Goal: Information Seeking & Learning: Learn about a topic

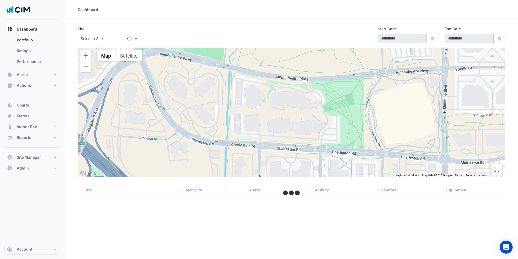
select select "***"
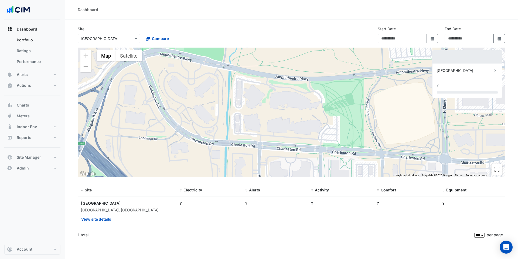
type input "**********"
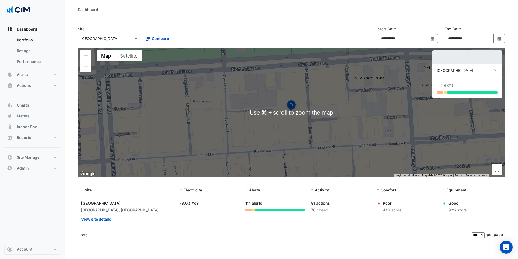
click at [181, 222] on datatable-body-cell "Electricity: -8.0% YoY" at bounding box center [210, 212] width 66 height 30
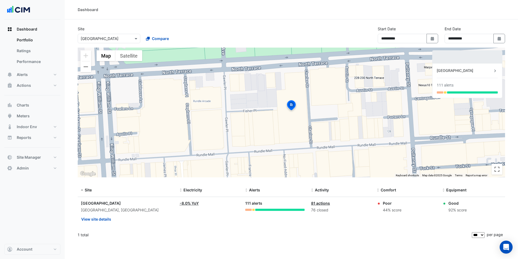
click at [93, 37] on input "text" at bounding box center [104, 39] width 46 height 6
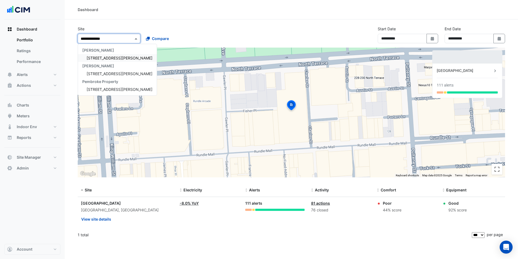
type input "**********"
click at [101, 56] on span "[STREET_ADDRESS][PERSON_NAME]" at bounding box center [120, 58] width 66 height 5
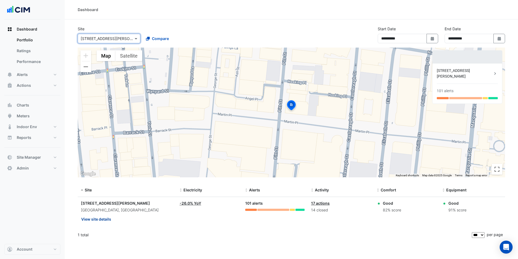
click at [104, 218] on button "View site details" at bounding box center [96, 218] width 31 height 9
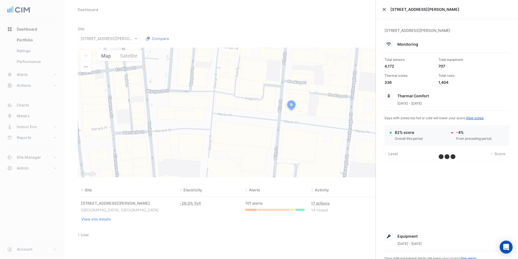
click at [383, 10] on button "Close" at bounding box center [385, 10] width 4 height 4
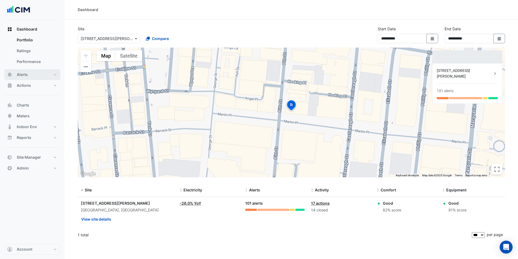
click at [32, 77] on button "Alerts" at bounding box center [32, 74] width 56 height 11
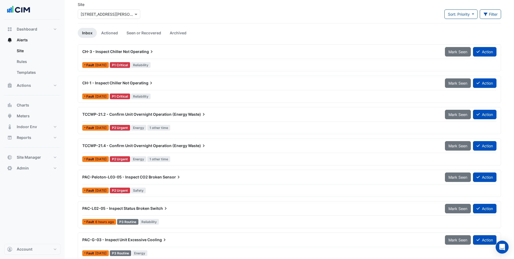
scroll to position [25, 0]
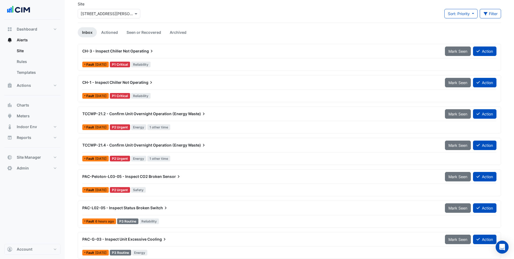
click at [137, 113] on span "TCCWP-21.2 - Confirm Unit Overnight Operation (Energy" at bounding box center [134, 113] width 105 height 5
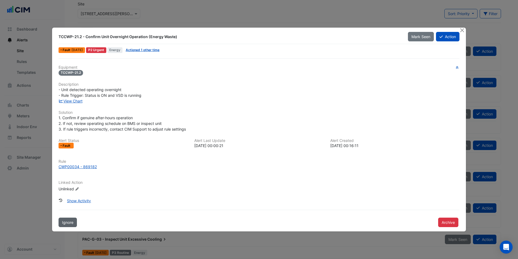
click at [68, 219] on button "Ignore" at bounding box center [68, 221] width 18 height 9
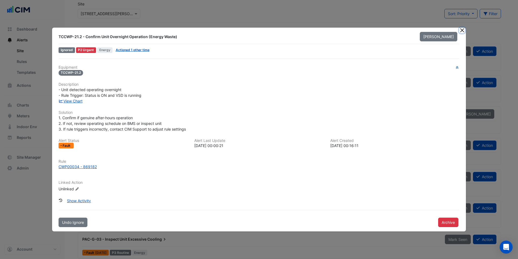
click at [463, 30] on button "Close" at bounding box center [463, 31] width 6 height 6
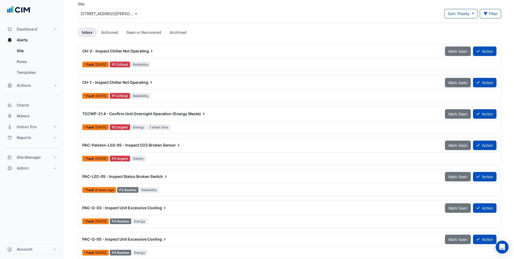
click at [183, 121] on div at bounding box center [289, 121] width 414 height 0
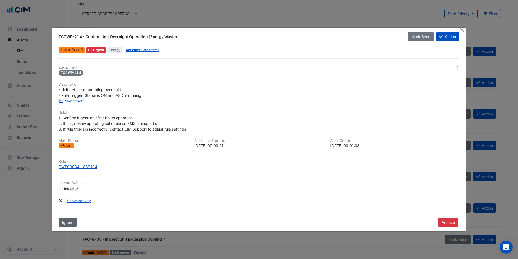
click at [71, 221] on span "Ignore" at bounding box center [67, 222] width 11 height 5
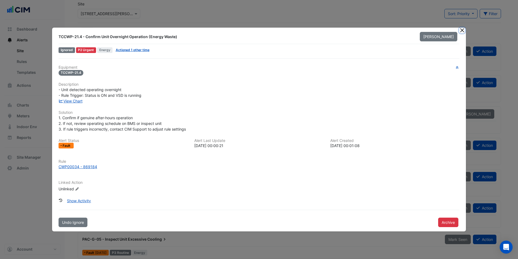
click at [464, 30] on button "Close" at bounding box center [463, 31] width 6 height 6
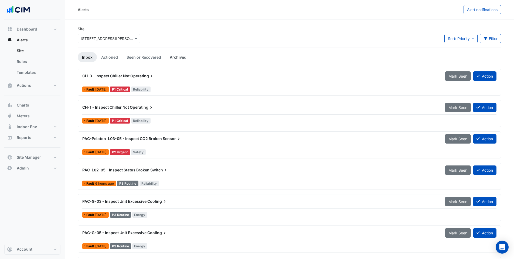
click at [178, 57] on link "Archived" at bounding box center [178, 57] width 25 height 10
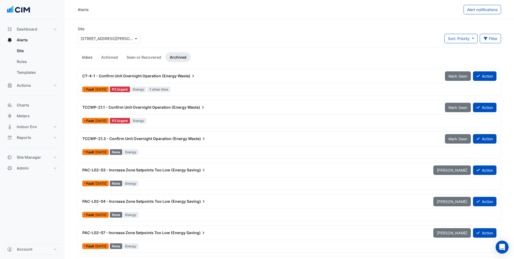
click at [83, 56] on link "Inbox" at bounding box center [87, 57] width 19 height 10
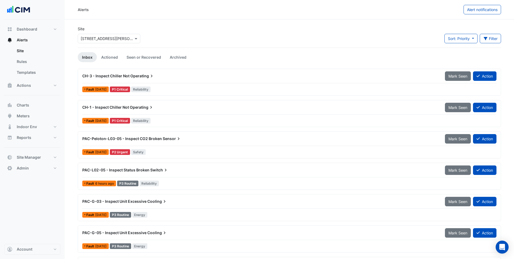
click at [116, 105] on span "CH-1 - Inspect Chiller Not" at bounding box center [105, 107] width 47 height 5
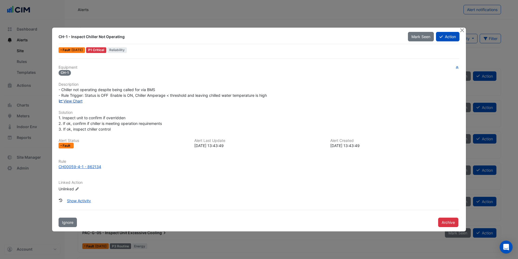
click at [79, 100] on link "View Chart" at bounding box center [71, 101] width 24 height 5
click at [74, 166] on div "CH00059-4-1 - 862134" at bounding box center [80, 167] width 43 height 6
click at [460, 31] on button "Close" at bounding box center [463, 31] width 6 height 6
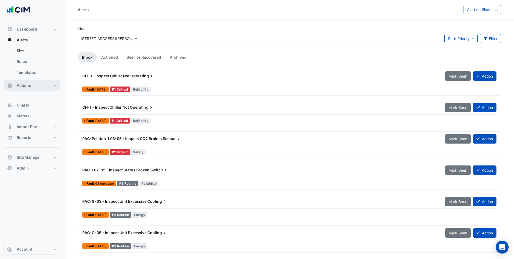
click at [24, 87] on span "Actions" at bounding box center [24, 85] width 14 height 5
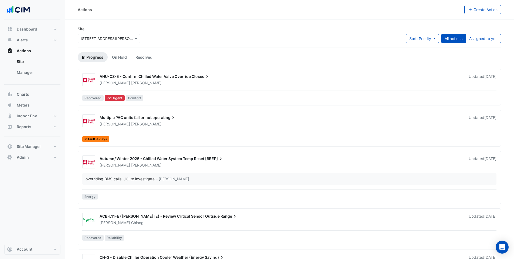
click at [208, 31] on div "Site Select a Site × 20 Martin Place Sort: Priority Priority Updated All action…" at bounding box center [290, 37] width 430 height 22
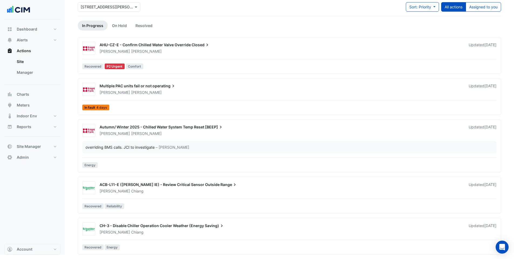
scroll to position [21, 0]
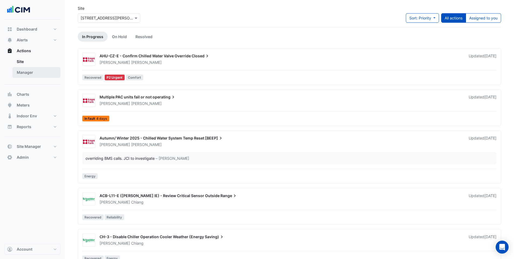
click at [28, 73] on link "Manager" at bounding box center [36, 72] width 48 height 11
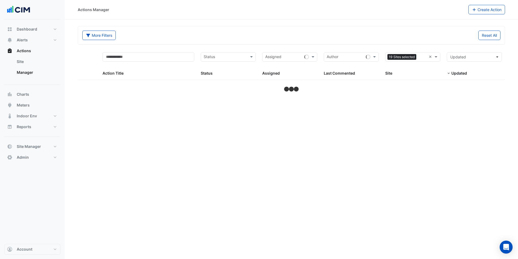
select select "***"
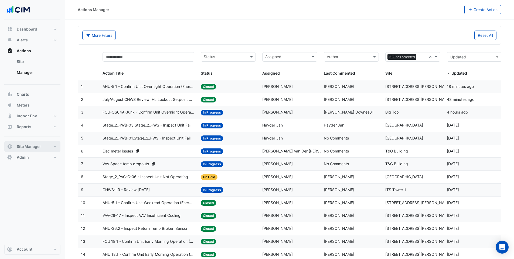
click at [32, 148] on span "Site Manager" at bounding box center [29, 146] width 24 height 5
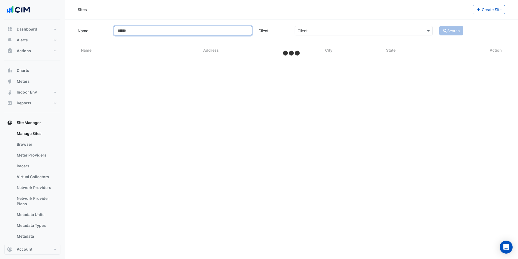
click at [139, 32] on input "Name" at bounding box center [183, 30] width 138 height 9
select select "***"
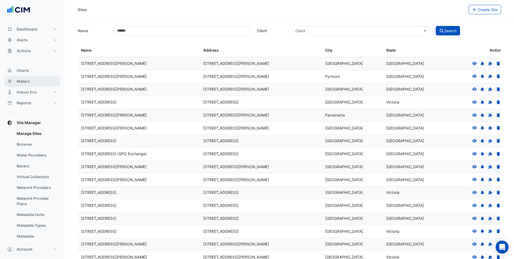
click at [26, 83] on span "Meters" at bounding box center [23, 81] width 13 height 5
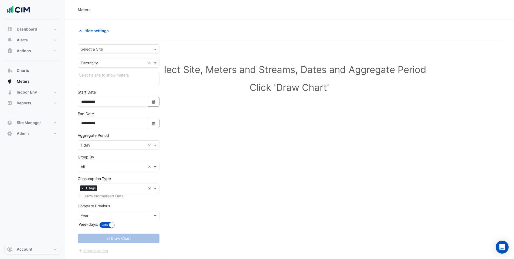
click at [112, 50] on input "text" at bounding box center [113, 49] width 65 height 6
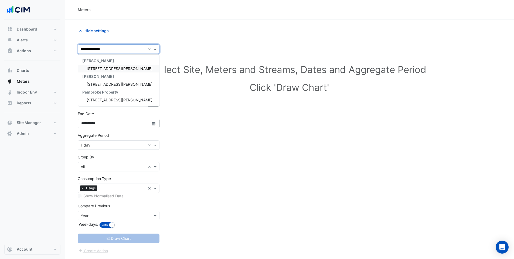
type input "**********"
click at [90, 71] on div "[STREET_ADDRESS][PERSON_NAME]" at bounding box center [118, 69] width 81 height 8
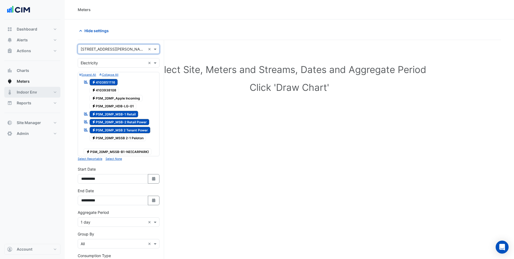
click at [35, 92] on span "Indoor Env" at bounding box center [27, 91] width 20 height 5
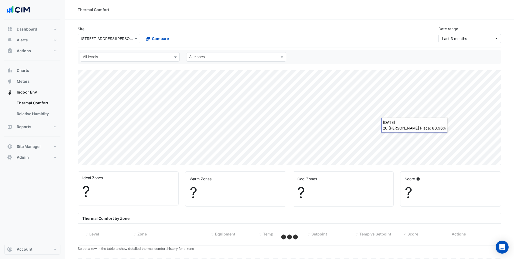
select select "***"
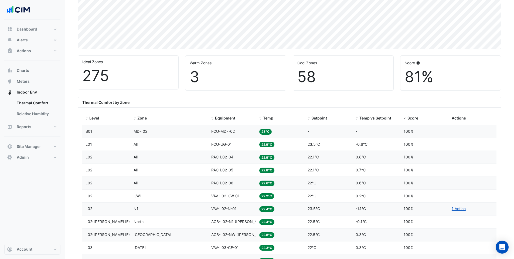
scroll to position [117, 0]
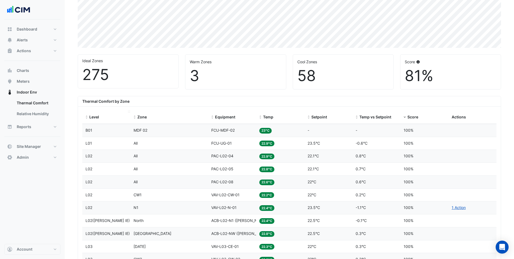
click at [92, 116] on span "Level" at bounding box center [94, 116] width 10 height 5
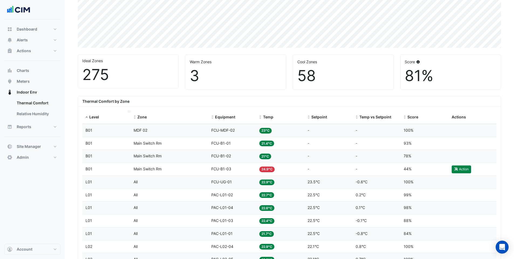
click at [89, 115] on span "Level" at bounding box center [94, 116] width 10 height 5
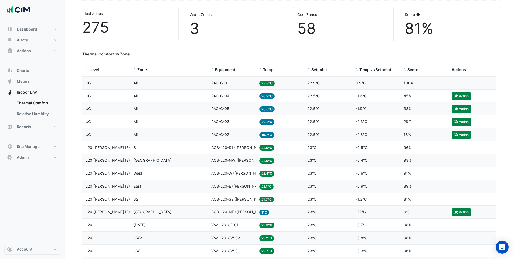
scroll to position [165, 0]
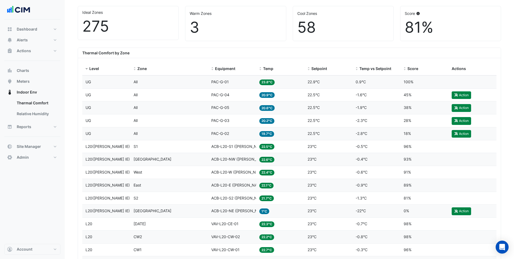
click at [109, 209] on span "L20(NABERS IE)" at bounding box center [108, 210] width 44 height 5
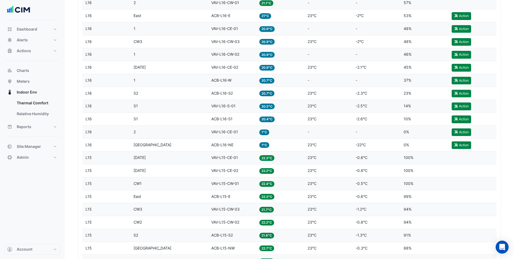
scroll to position [1043, 0]
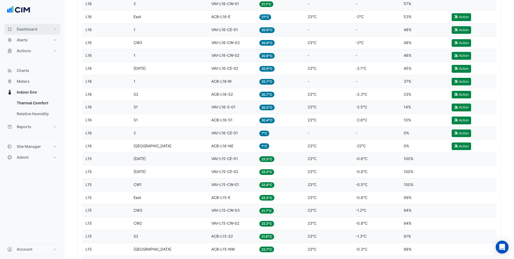
click at [23, 25] on button "Dashboard" at bounding box center [32, 29] width 56 height 11
select select "***"
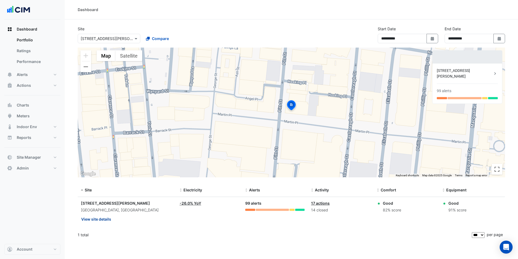
click at [99, 218] on button "View site details" at bounding box center [96, 218] width 31 height 9
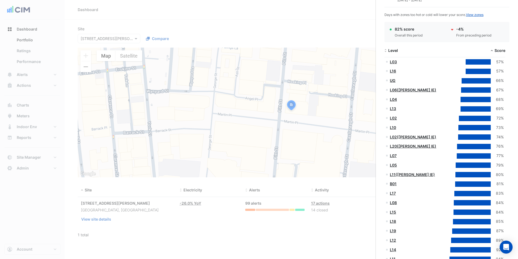
scroll to position [102, 0]
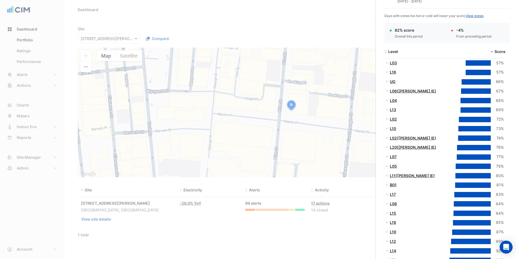
click at [150, 238] on ngb-offcanvas-backdrop at bounding box center [259, 129] width 518 height 259
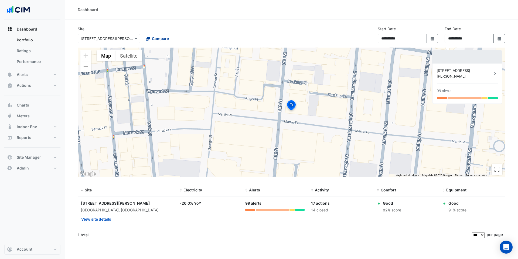
click at [152, 36] on span "Compare" at bounding box center [160, 39] width 17 height 6
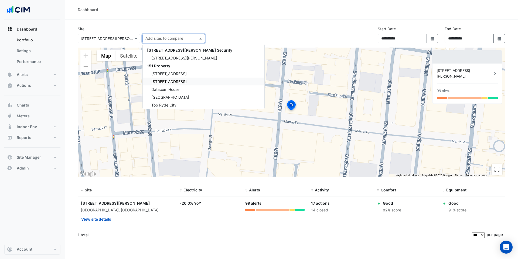
click at [171, 18] on div "Dashboard" at bounding box center [292, 9] width 454 height 19
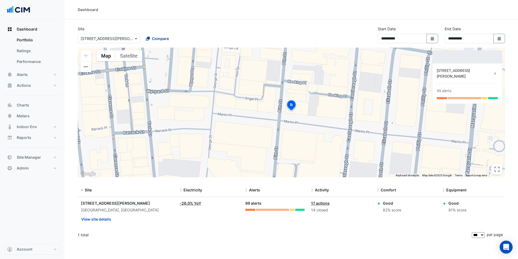
click at [157, 38] on span "Compare" at bounding box center [160, 39] width 17 height 6
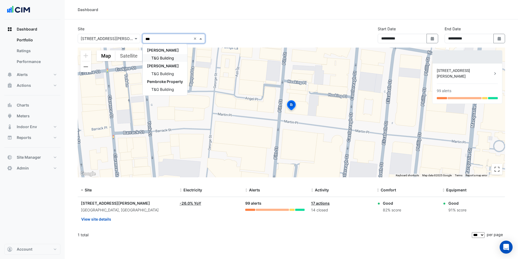
click at [168, 59] on span "T&G Building" at bounding box center [162, 58] width 23 height 5
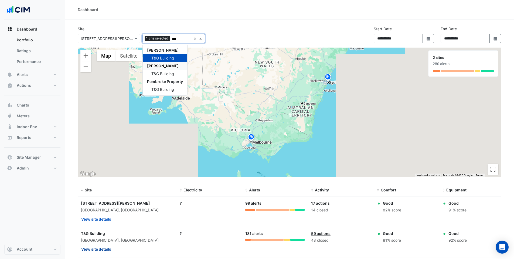
type input "***"
click at [98, 247] on button "View site details" at bounding box center [96, 248] width 31 height 9
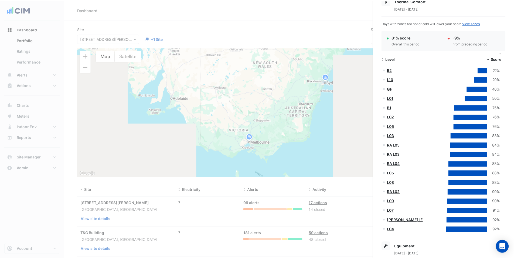
scroll to position [96, 0]
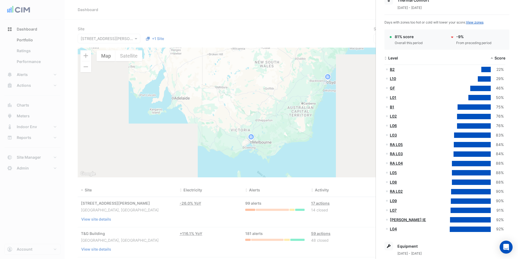
click at [250, 135] on ngb-offcanvas-backdrop at bounding box center [259, 129] width 518 height 259
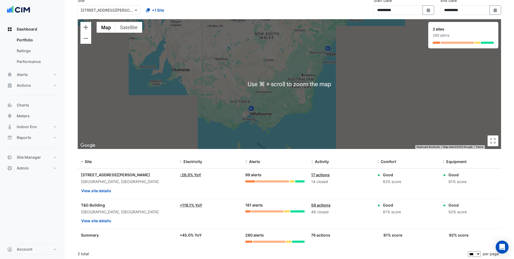
scroll to position [30, 0]
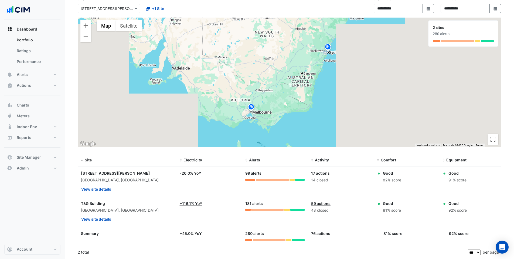
click at [178, 249] on div "2 total" at bounding box center [272, 252] width 389 height 14
click at [193, 204] on link "+ 116.1% YoY" at bounding box center [191, 203] width 23 height 5
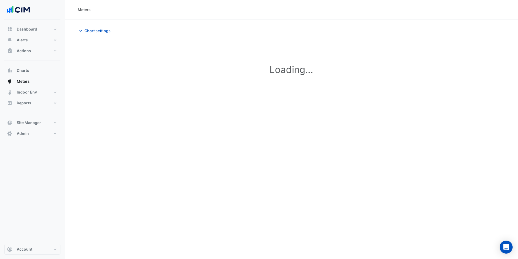
type input "**********"
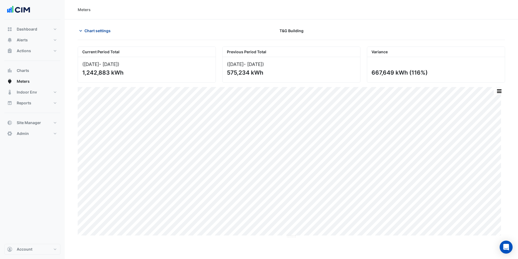
click at [90, 31] on span "Chart settings" at bounding box center [98, 31] width 26 height 6
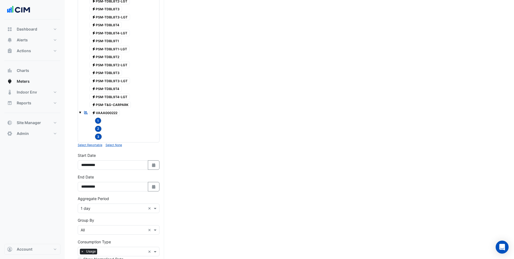
scroll to position [1313, 0]
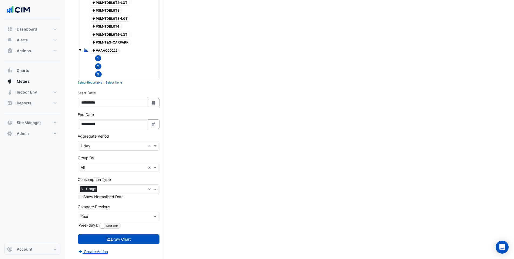
click at [113, 84] on small "Select None" at bounding box center [114, 83] width 16 height 4
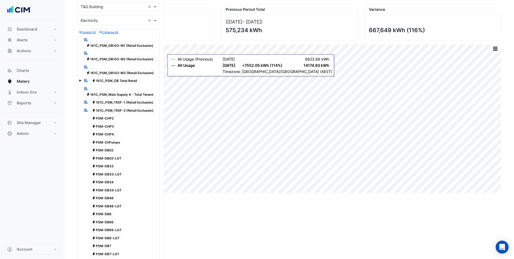
scroll to position [40, 0]
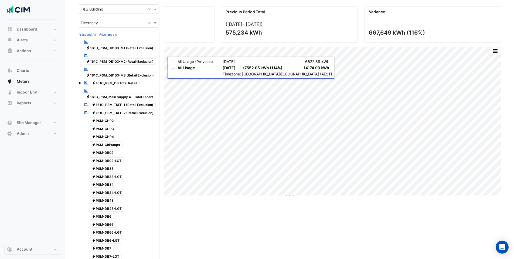
click at [113, 49] on span "Electricity 161C_PSM_DB103-M1 (Retail Exclusion)" at bounding box center [120, 48] width 72 height 6
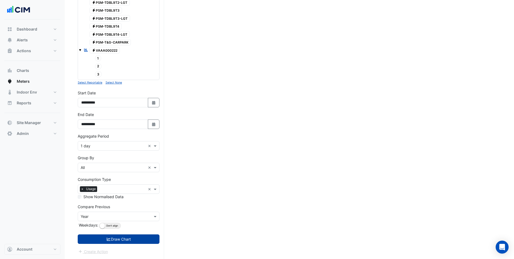
click at [119, 238] on button "Draw Chart" at bounding box center [119, 238] width 82 height 9
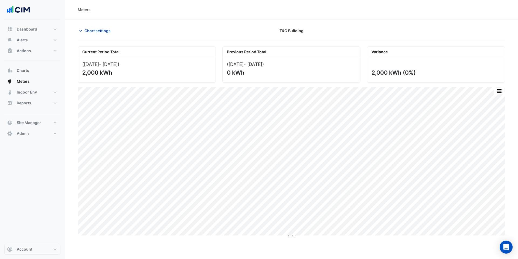
click at [91, 30] on span "Chart settings" at bounding box center [98, 31] width 26 height 6
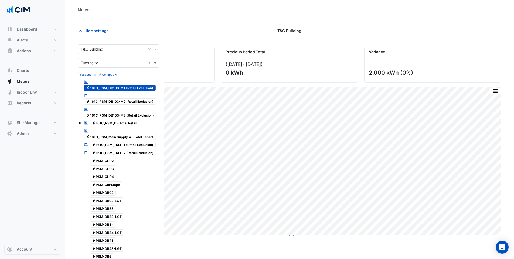
click at [105, 101] on span "Electricity 161C_PSM_DB103-M2 (Retail Exclusion)" at bounding box center [120, 101] width 72 height 6
click at [107, 89] on span "Electricity 161C_PSM_DB103-M1 (Retail Exclusion)" at bounding box center [120, 88] width 72 height 6
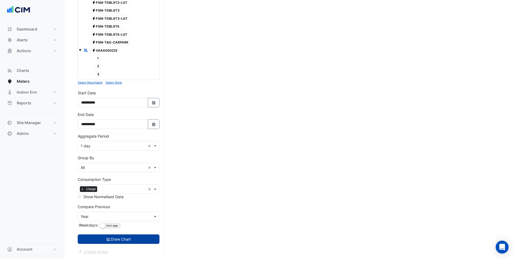
click at [119, 242] on button "Draw Chart" at bounding box center [119, 238] width 82 height 9
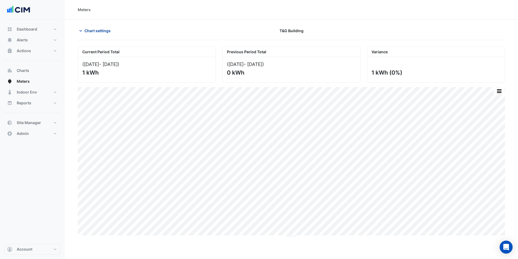
click at [83, 31] on button "Chart settings" at bounding box center [96, 30] width 36 height 9
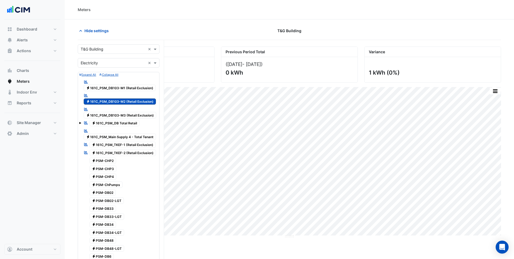
click at [125, 103] on span "Electricity 161C_PSM_DB103-M2 (Retail Exclusion)" at bounding box center [120, 101] width 72 height 6
click at [122, 115] on span "Electricity 161C_PSM_DB103-M3 (Retail Exclusion)" at bounding box center [120, 115] width 73 height 6
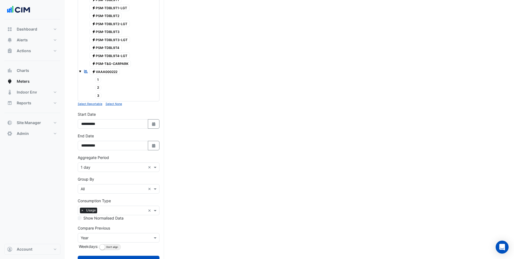
scroll to position [1313, 0]
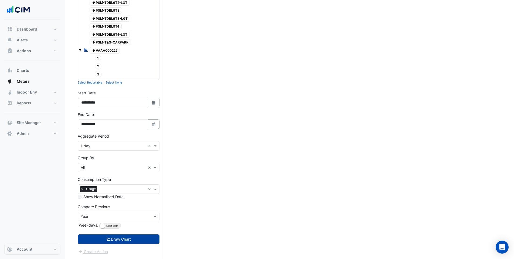
click at [114, 242] on button "Draw Chart" at bounding box center [119, 238] width 82 height 9
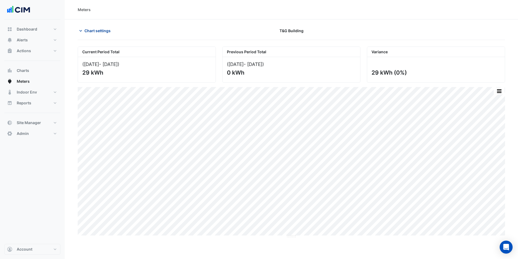
click at [89, 28] on button "Chart settings" at bounding box center [96, 30] width 36 height 9
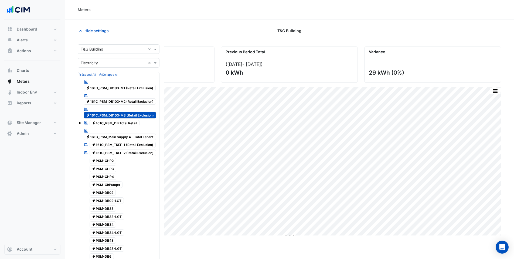
click at [102, 114] on span "Electricity 161C_PSM_DB103-M3 (Retail Exclusion)" at bounding box center [120, 115] width 73 height 6
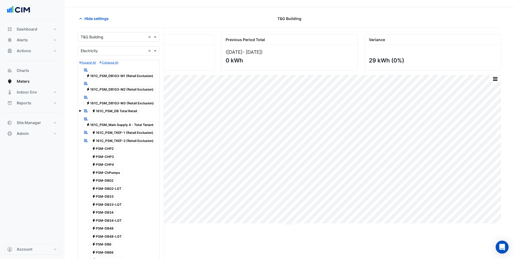
scroll to position [20, 0]
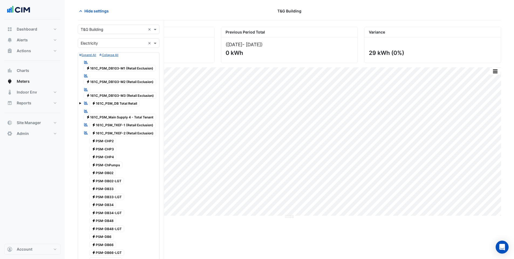
click at [108, 104] on span "Electricity 161C_PSM_DB Total Retail" at bounding box center [115, 103] width 50 height 6
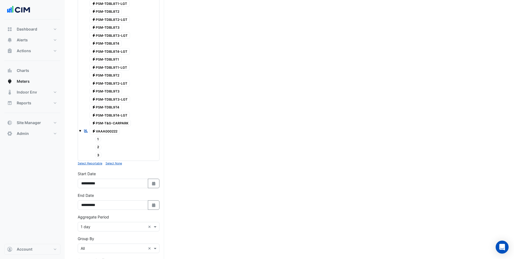
scroll to position [1313, 0]
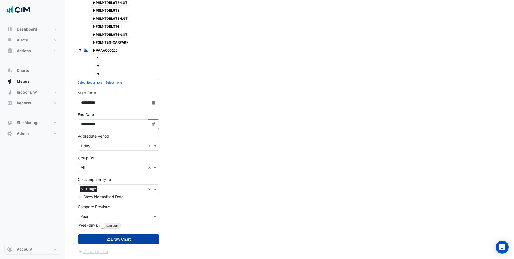
click at [115, 241] on button "Draw Chart" at bounding box center [119, 238] width 82 height 9
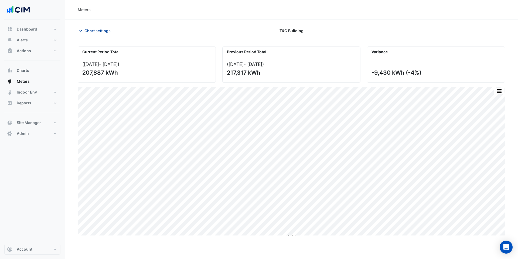
click at [94, 29] on span "Chart settings" at bounding box center [98, 31] width 26 height 6
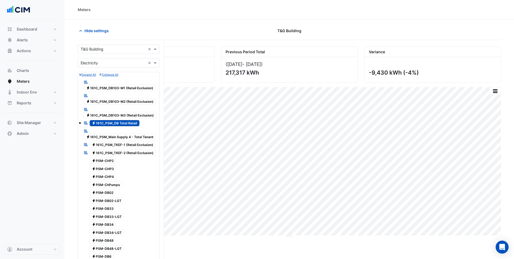
click at [108, 125] on span "Electricity 161C_PSM_DB Total Retail" at bounding box center [115, 123] width 50 height 6
click at [111, 138] on span "Electricity 161C_PSM_Main Supply 4 - Total Tenant" at bounding box center [120, 136] width 72 height 6
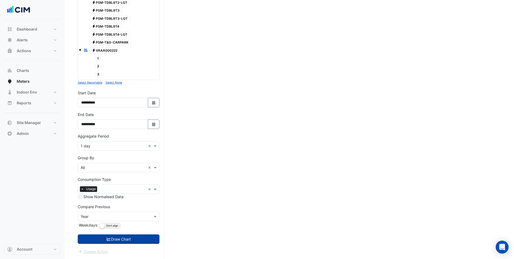
click at [116, 240] on button "Draw Chart" at bounding box center [119, 238] width 82 height 9
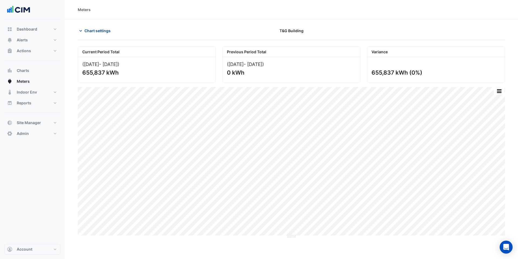
click at [96, 30] on span "Chart settings" at bounding box center [98, 31] width 26 height 6
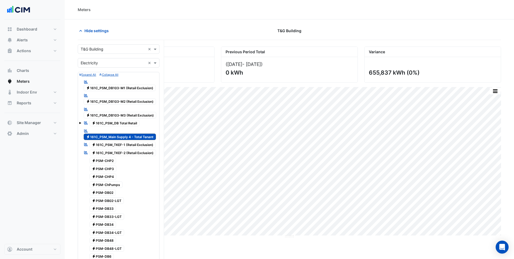
click at [133, 134] on span "Electricity 161C_PSM_Main Supply 4 - Total Tenant" at bounding box center [120, 136] width 72 height 6
click at [122, 142] on span "Electricity 161C_PSM_TKEF-1 (Retail Exclusion)" at bounding box center [123, 144] width 66 height 6
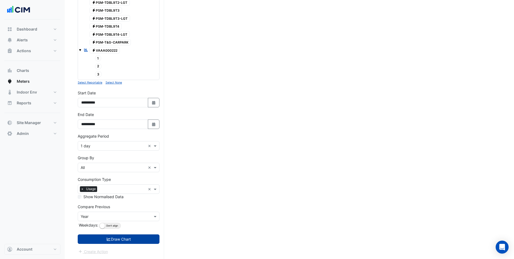
click at [129, 239] on button "Draw Chart" at bounding box center [119, 238] width 82 height 9
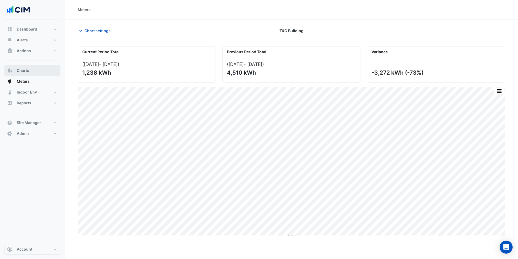
click at [29, 72] on span "Charts" at bounding box center [23, 70] width 12 height 5
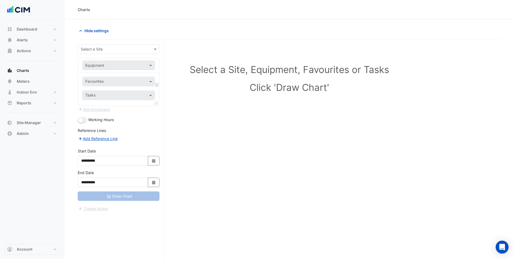
click at [92, 48] on input "text" at bounding box center [113, 49] width 65 height 6
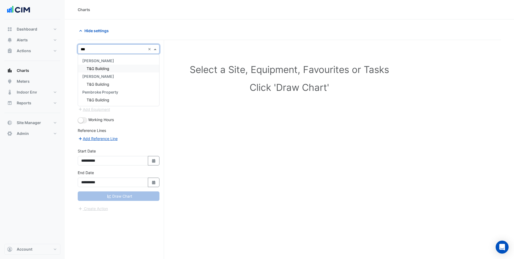
type input "***"
click at [104, 68] on span "T&G Building" at bounding box center [98, 68] width 23 height 5
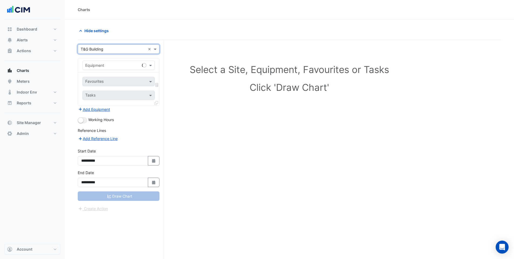
click at [97, 67] on input "text" at bounding box center [113, 66] width 56 height 6
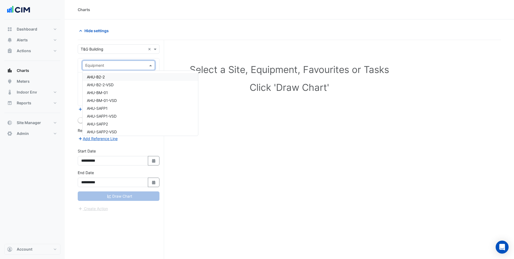
click at [130, 66] on input "text" at bounding box center [113, 66] width 56 height 6
type input "***"
click at [27, 41] on span "Alerts" at bounding box center [22, 39] width 11 height 5
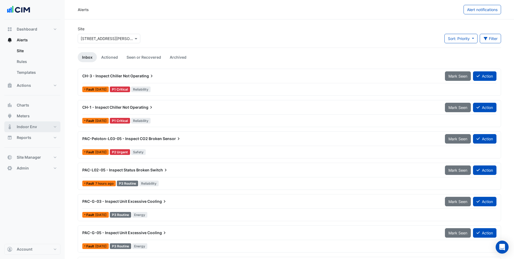
click at [26, 126] on span "Indoor Env" at bounding box center [27, 126] width 20 height 5
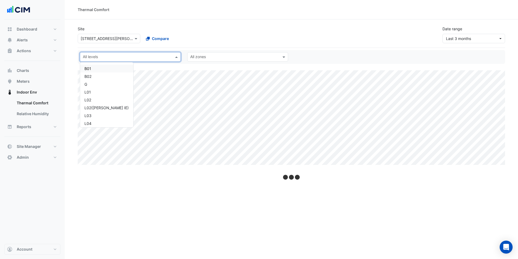
click at [111, 55] on input "text" at bounding box center [127, 58] width 89 height 6
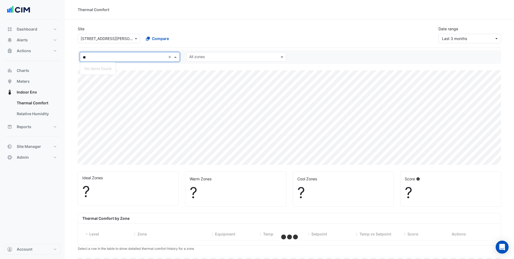
type input "***"
select select "***"
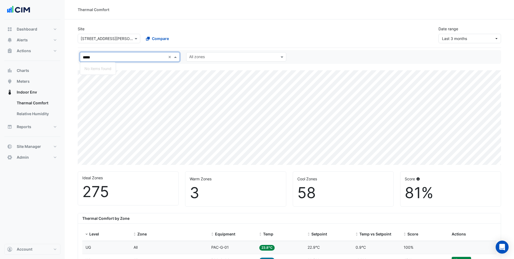
type input "*****"
click at [168, 56] on div "All levels ***** ×" at bounding box center [130, 56] width 100 height 9
click at [137, 57] on input "text" at bounding box center [127, 58] width 88 height 6
click at [95, 100] on div "L03" at bounding box center [107, 103] width 45 height 6
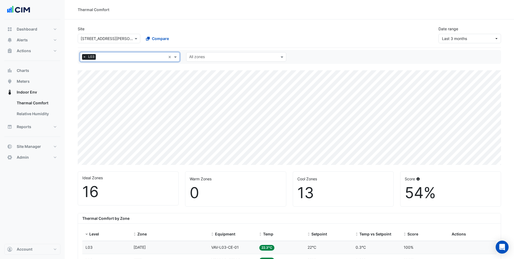
click at [242, 58] on input "text" at bounding box center [233, 58] width 88 height 6
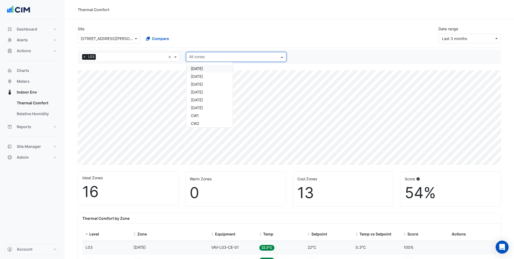
click at [216, 69] on div "CE1" at bounding box center [210, 69] width 46 height 8
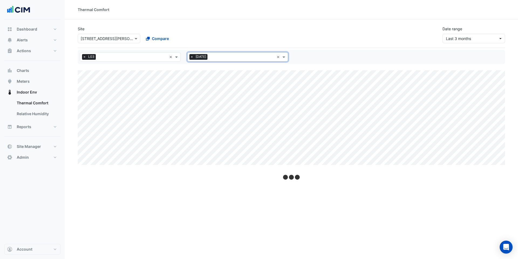
click at [215, 57] on input "text" at bounding box center [242, 58] width 65 height 6
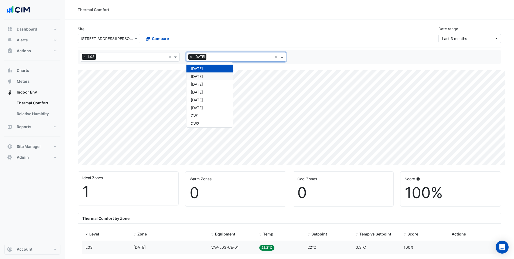
click at [208, 73] on div "CE2" at bounding box center [210, 76] width 46 height 8
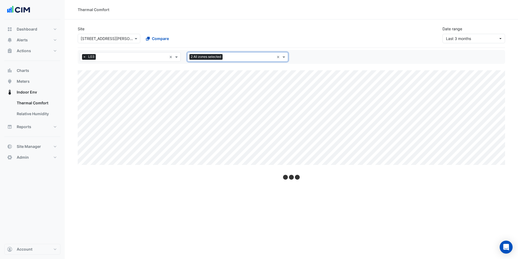
click at [225, 59] on input "text" at bounding box center [250, 58] width 50 height 6
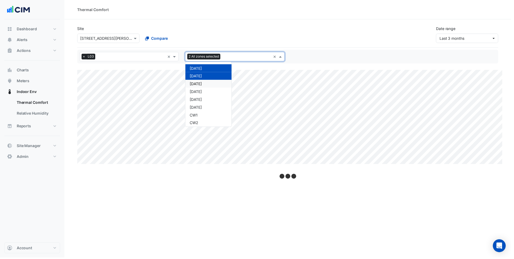
click at [208, 81] on div "CE3" at bounding box center [210, 84] width 46 height 8
click at [237, 58] on input "text" at bounding box center [249, 58] width 49 height 6
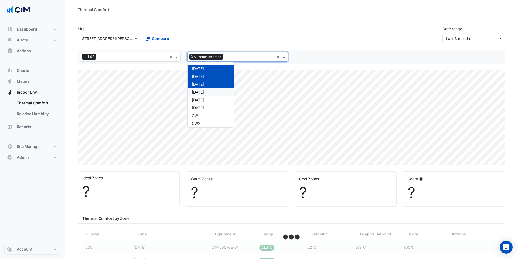
click at [209, 93] on div "CE4" at bounding box center [211, 92] width 46 height 8
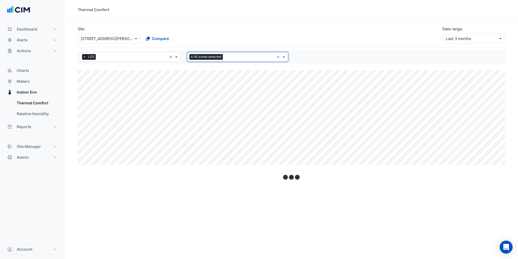
drag, startPoint x: 243, startPoint y: 58, endPoint x: 242, endPoint y: 62, distance: 4.1
click at [243, 58] on input "text" at bounding box center [249, 58] width 49 height 6
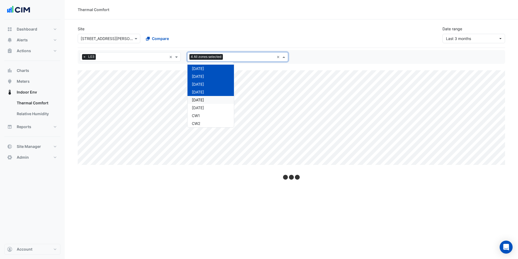
click at [213, 98] on div "CE5" at bounding box center [211, 100] width 46 height 8
click at [236, 56] on input "text" at bounding box center [250, 58] width 50 height 6
click at [218, 104] on div "CE6" at bounding box center [211, 108] width 46 height 8
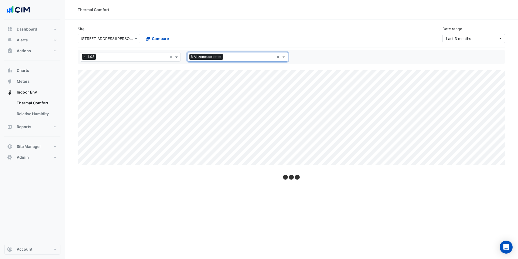
click at [234, 59] on input "text" at bounding box center [249, 58] width 49 height 6
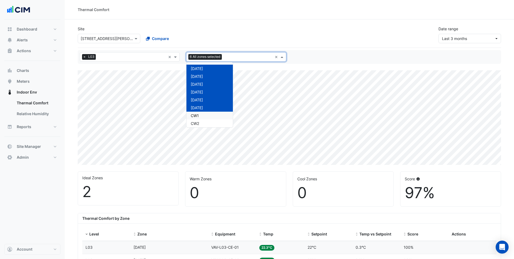
click at [198, 116] on span "CW1" at bounding box center [195, 115] width 8 height 5
click at [227, 59] on input "text" at bounding box center [248, 58] width 49 height 6
click at [199, 115] on span "CW2" at bounding box center [195, 114] width 8 height 5
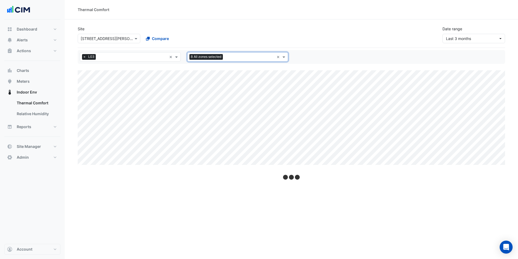
click at [228, 58] on input "text" at bounding box center [249, 58] width 49 height 6
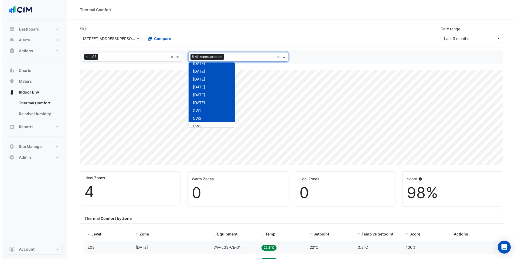
scroll to position [8, 0]
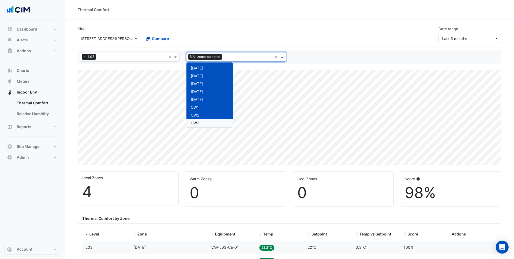
click at [207, 122] on div "CW3" at bounding box center [210, 123] width 46 height 8
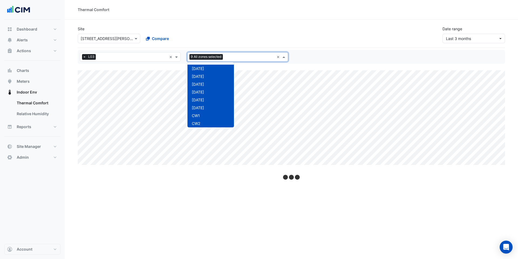
click at [237, 55] on input "text" at bounding box center [249, 58] width 49 height 6
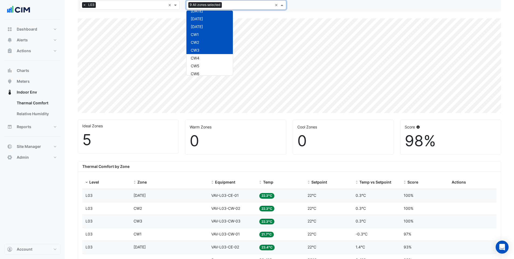
scroll to position [53, 0]
click at [200, 35] on div "CW4" at bounding box center [210, 35] width 46 height 8
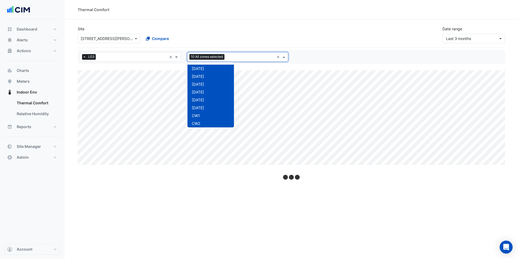
click at [233, 53] on div "All zones 10 All zones selected" at bounding box center [231, 57] width 87 height 8
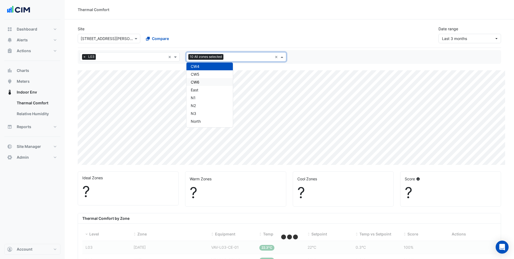
click at [203, 74] on div "CW5" at bounding box center [210, 74] width 46 height 8
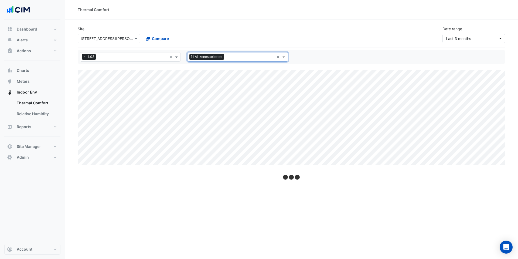
click at [236, 55] on input "text" at bounding box center [250, 58] width 48 height 6
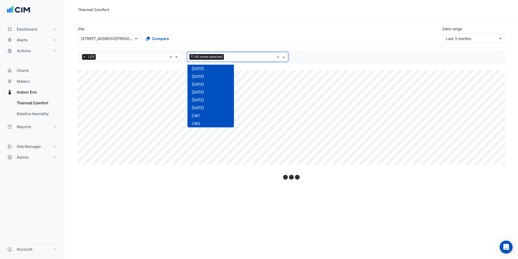
scroll to position [80, 0]
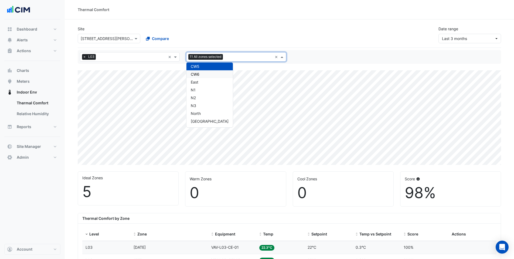
click at [207, 76] on div "CW6" at bounding box center [210, 74] width 46 height 8
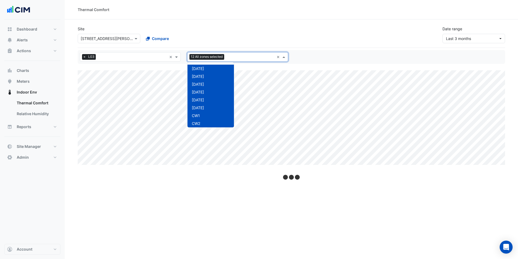
click at [227, 57] on div at bounding box center [250, 57] width 49 height 7
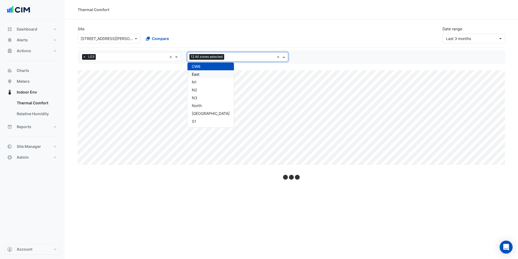
click at [215, 75] on div "East" at bounding box center [211, 74] width 46 height 8
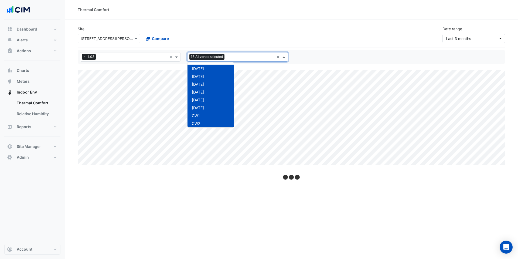
click at [238, 59] on input "text" at bounding box center [251, 58] width 48 height 6
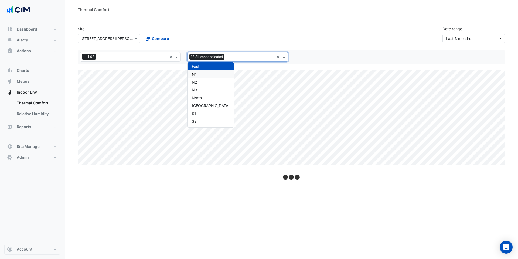
click at [214, 73] on div "N1" at bounding box center [211, 74] width 46 height 8
click at [235, 59] on input "text" at bounding box center [251, 58] width 48 height 6
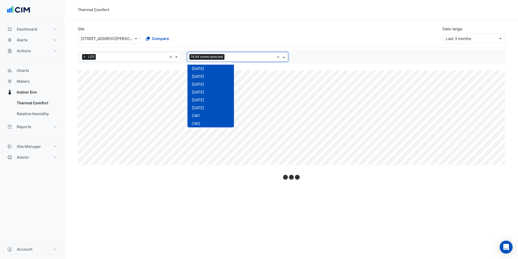
scroll to position [104, 0]
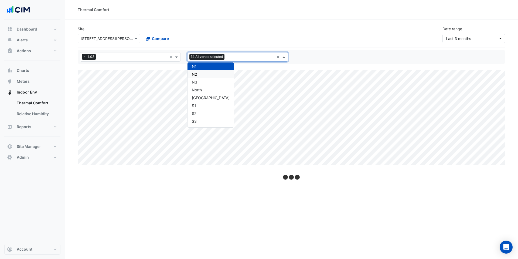
click at [217, 76] on div "N2" at bounding box center [211, 74] width 46 height 8
click at [235, 59] on input "text" at bounding box center [251, 58] width 48 height 6
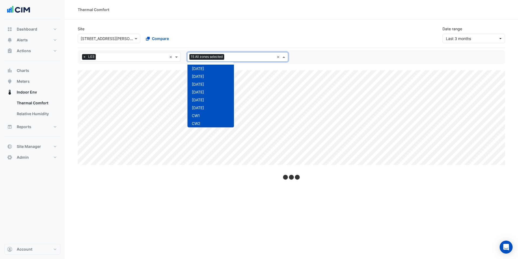
scroll to position [112, 0]
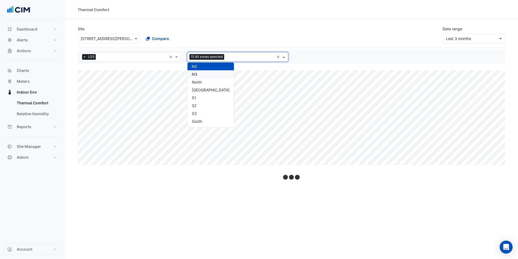
click at [221, 73] on div "N3" at bounding box center [211, 74] width 46 height 8
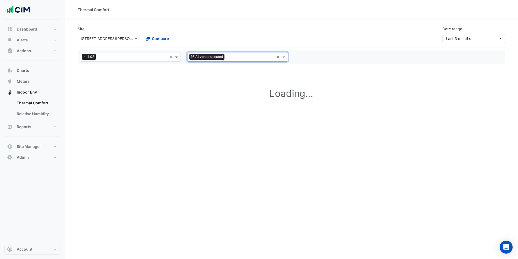
click at [237, 58] on input "text" at bounding box center [251, 58] width 48 height 6
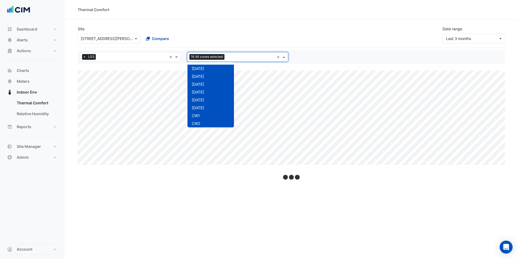
scroll to position [120, 0]
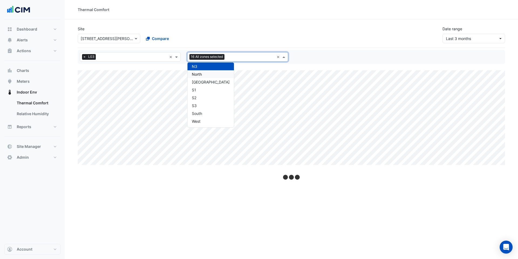
click at [219, 74] on div "North" at bounding box center [211, 74] width 46 height 8
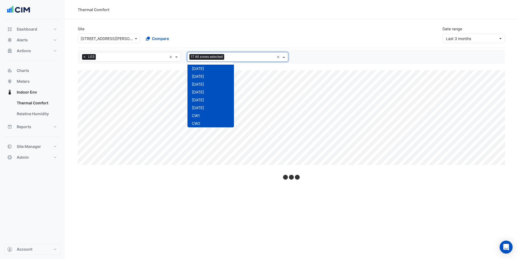
click at [235, 58] on input "text" at bounding box center [251, 58] width 48 height 6
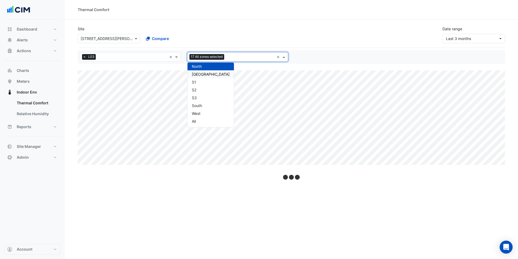
click at [221, 74] on div "North West" at bounding box center [211, 74] width 46 height 8
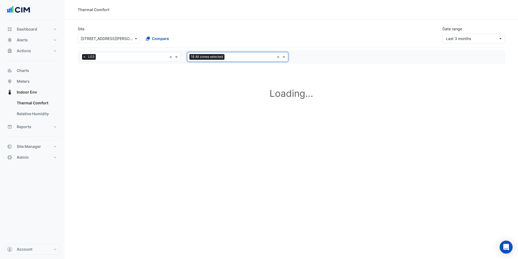
click at [231, 58] on input "text" at bounding box center [251, 58] width 48 height 6
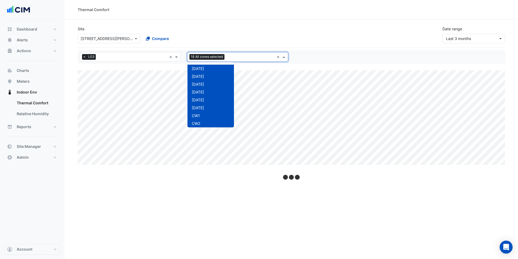
scroll to position [135, 0]
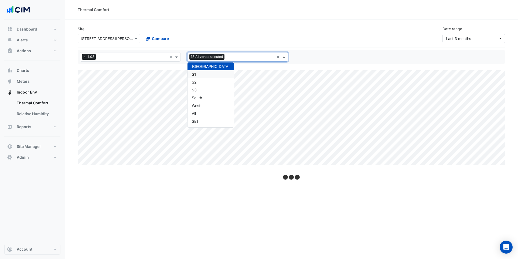
click at [219, 77] on div "S1" at bounding box center [211, 74] width 46 height 8
click at [231, 59] on input "text" at bounding box center [251, 58] width 48 height 6
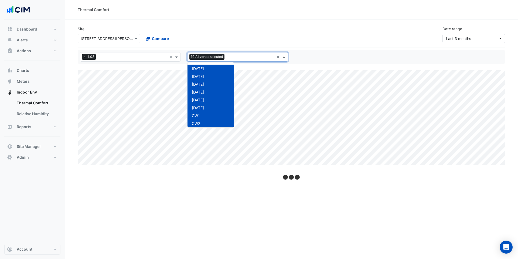
scroll to position [143, 0]
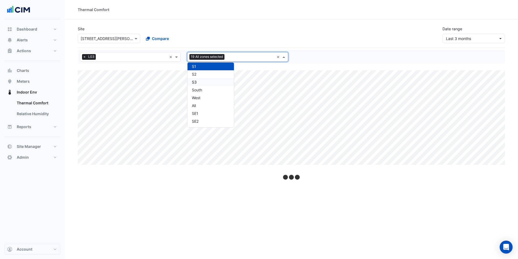
click at [224, 80] on div "S3" at bounding box center [211, 82] width 46 height 8
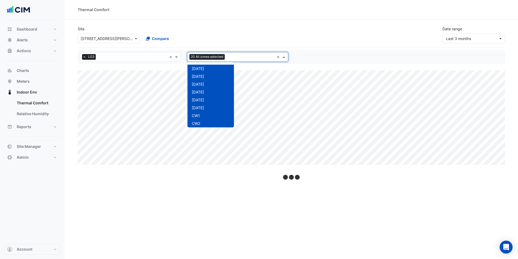
click at [234, 56] on input "text" at bounding box center [251, 58] width 48 height 6
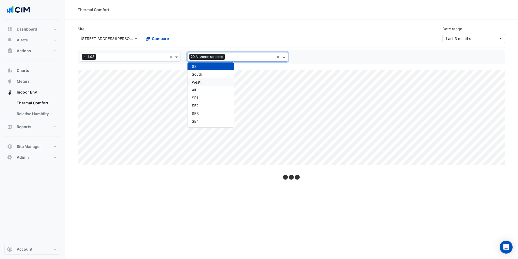
click at [219, 78] on div "West" at bounding box center [211, 82] width 46 height 8
click at [230, 60] on div at bounding box center [250, 57] width 49 height 7
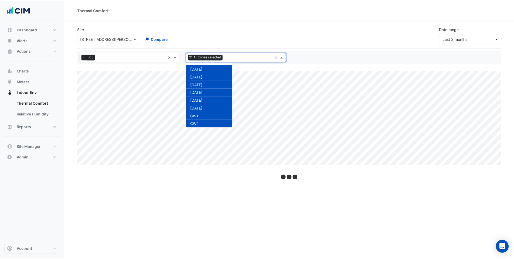
scroll to position [174, 0]
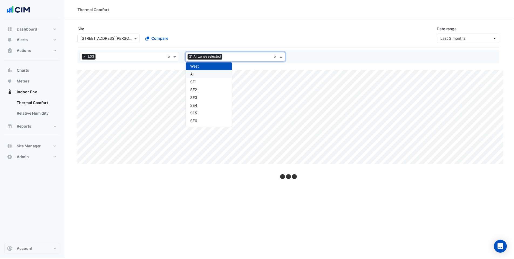
click at [224, 73] on div "All" at bounding box center [210, 74] width 46 height 8
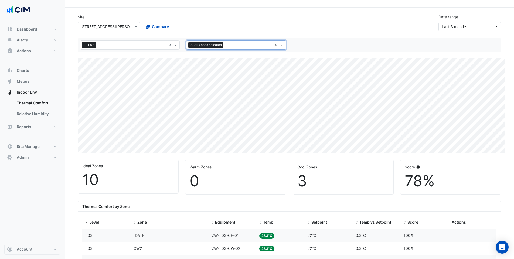
scroll to position [18, 0]
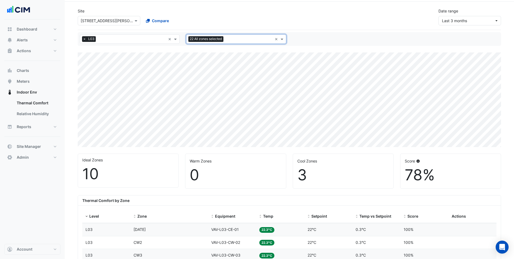
click at [234, 41] on input "text" at bounding box center [249, 40] width 47 height 6
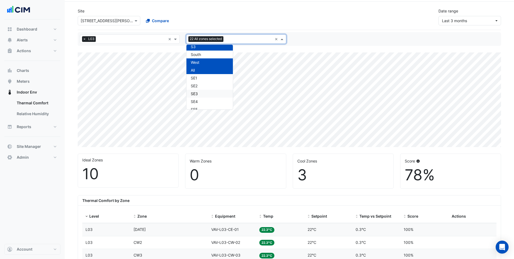
scroll to position [142, 0]
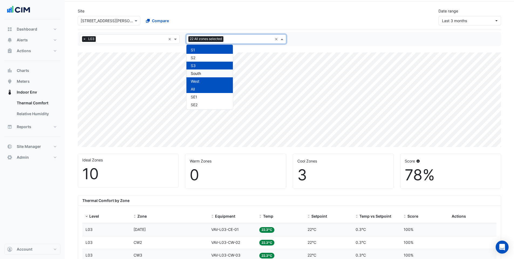
click at [210, 71] on div "South" at bounding box center [210, 73] width 46 height 8
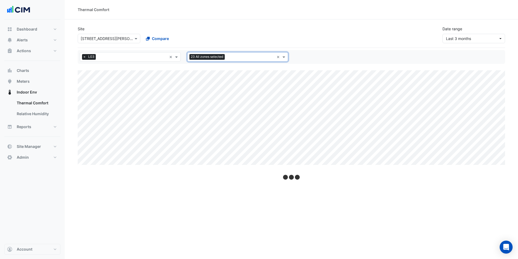
click at [230, 56] on input "text" at bounding box center [251, 58] width 48 height 6
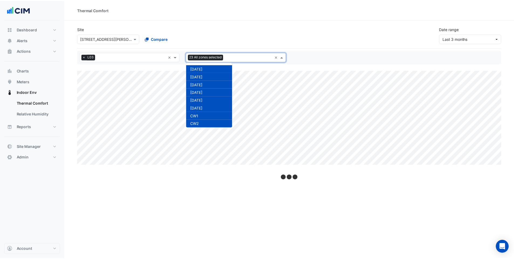
scroll to position [167, 0]
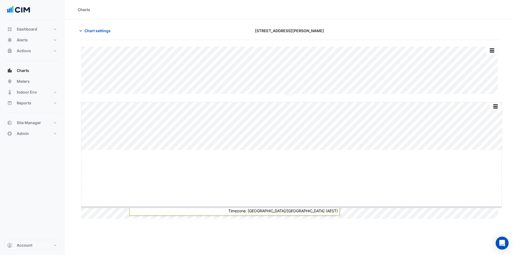
drag, startPoint x: 291, startPoint y: 149, endPoint x: 298, endPoint y: 206, distance: 57.4
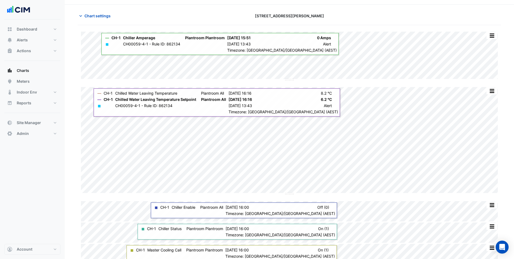
scroll to position [21, 0]
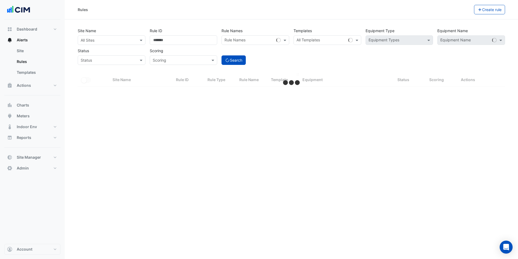
select select "***"
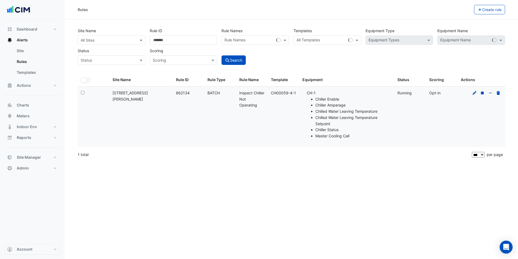
click at [476, 93] on icon at bounding box center [475, 93] width 5 height 4
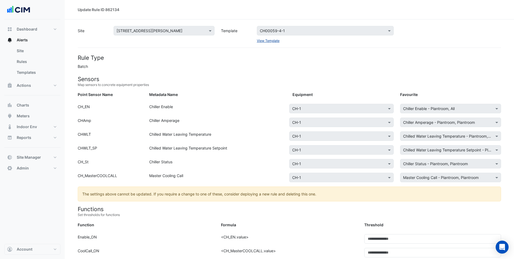
click at [271, 40] on link "View Template" at bounding box center [268, 41] width 23 height 4
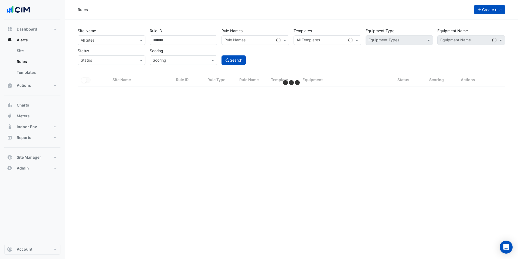
click at [489, 12] on button "Create rule" at bounding box center [489, 9] width 31 height 9
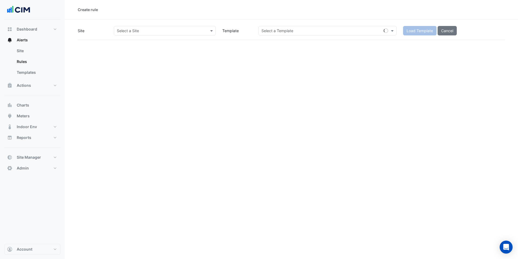
click at [183, 33] on input "text" at bounding box center [159, 31] width 85 height 6
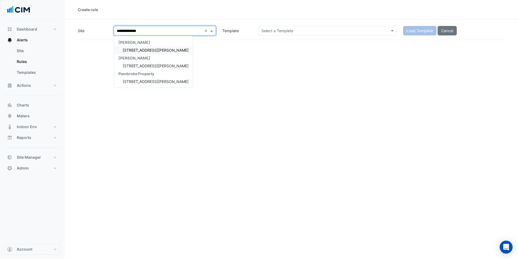
type input "**********"
click at [137, 52] on span "[STREET_ADDRESS][PERSON_NAME]" at bounding box center [156, 50] width 66 height 5
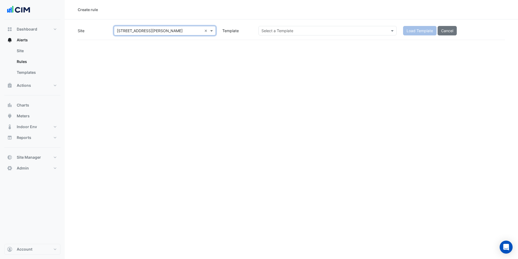
click at [305, 30] on input "text" at bounding box center [323, 31] width 122 height 6
type input "**********"
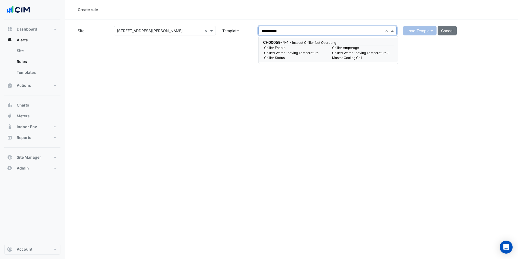
click at [284, 48] on small "Chiller Enable" at bounding box center [295, 47] width 68 height 5
click at [302, 40] on div "**********" at bounding box center [292, 33] width 428 height 14
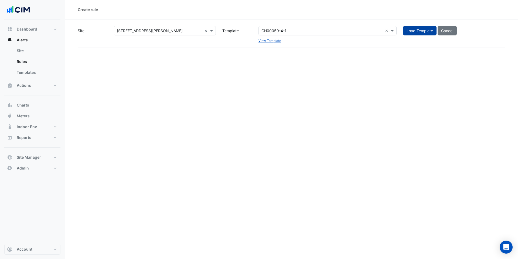
click at [418, 31] on button "Load Template" at bounding box center [419, 30] width 33 height 9
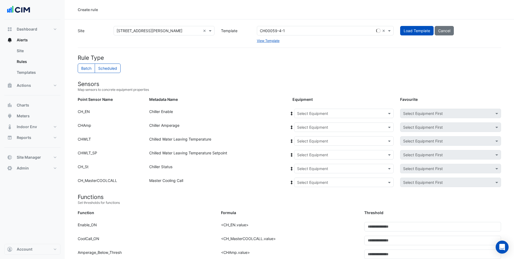
click at [203, 83] on h4 "Sensors" at bounding box center [290, 83] width 424 height 7
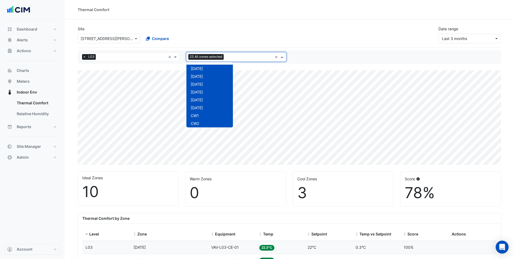
select select "***"
click at [202, 96] on div "S2" at bounding box center [210, 98] width 46 height 8
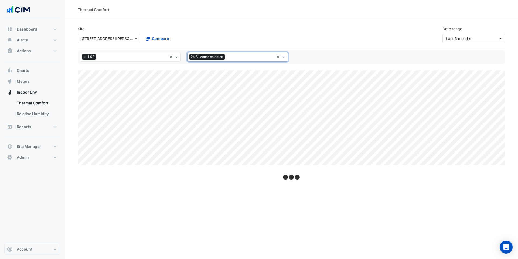
click at [231, 55] on input "text" at bounding box center [251, 58] width 48 height 6
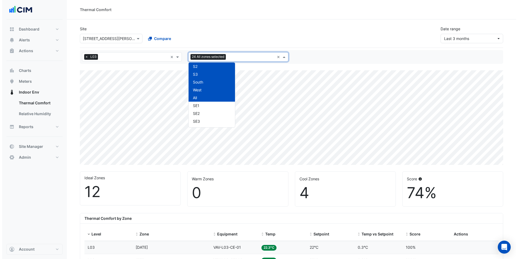
scroll to position [152, 0]
click at [203, 103] on div "SE1" at bounding box center [210, 104] width 46 height 8
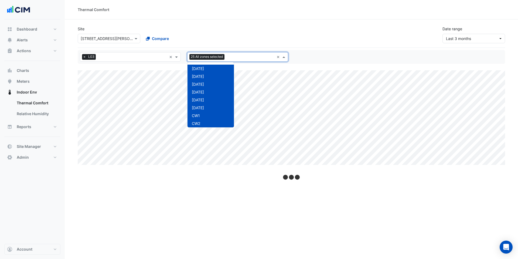
click at [233, 60] on div at bounding box center [250, 57] width 49 height 7
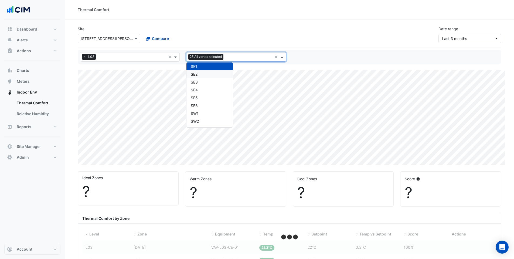
click at [217, 75] on div "SE2" at bounding box center [210, 74] width 46 height 8
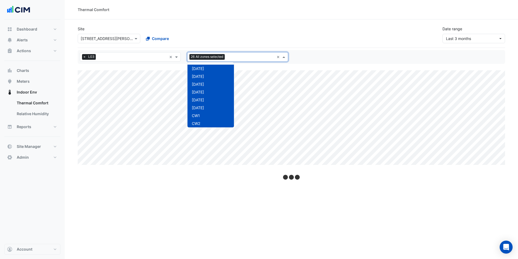
click at [228, 58] on input "text" at bounding box center [251, 58] width 48 height 6
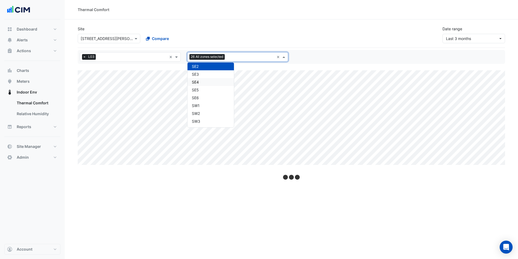
click at [217, 79] on div "SE4" at bounding box center [211, 82] width 46 height 8
click at [233, 58] on input "text" at bounding box center [251, 58] width 48 height 6
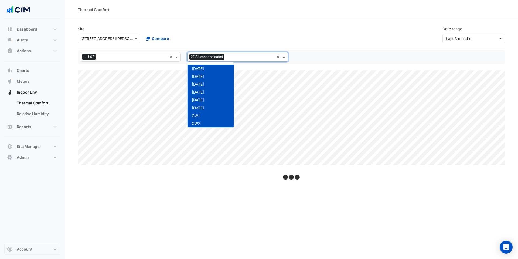
scroll to position [214, 0]
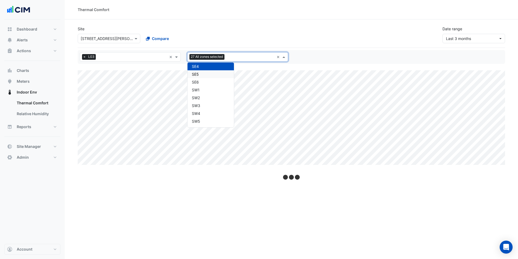
click at [218, 74] on div "SE5" at bounding box center [211, 74] width 46 height 8
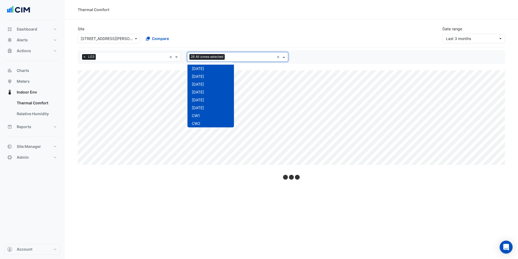
click at [231, 55] on input "text" at bounding box center [251, 58] width 48 height 6
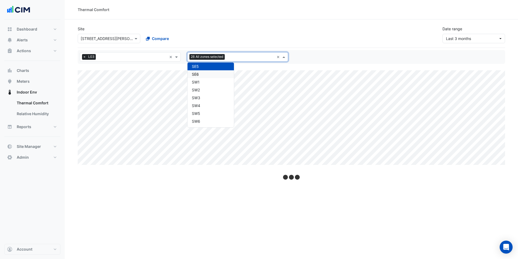
click at [204, 75] on div "SE6" at bounding box center [211, 74] width 46 height 8
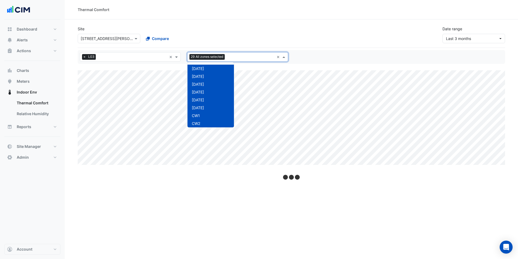
click at [230, 58] on input "text" at bounding box center [251, 58] width 48 height 6
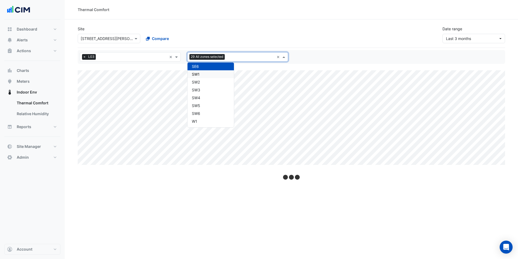
click at [209, 72] on div "SW1" at bounding box center [211, 74] width 46 height 8
drag, startPoint x: 231, startPoint y: 55, endPoint x: 230, endPoint y: 59, distance: 3.8
click at [231, 56] on input "text" at bounding box center [250, 58] width 47 height 6
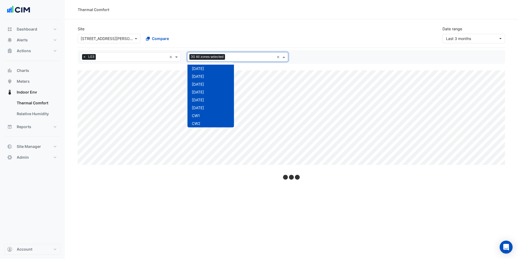
scroll to position [237, 0]
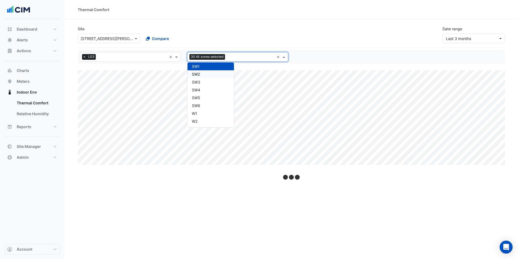
click at [213, 72] on div "SW2" at bounding box center [211, 74] width 46 height 8
click at [232, 55] on input "text" at bounding box center [251, 58] width 48 height 6
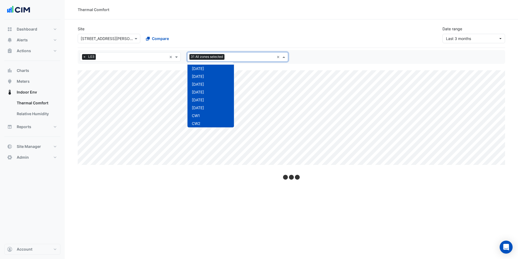
scroll to position [245, 0]
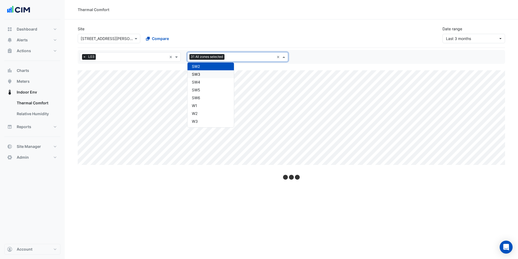
drag, startPoint x: 217, startPoint y: 71, endPoint x: 220, endPoint y: 69, distance: 3.9
click at [217, 71] on div "SW3" at bounding box center [211, 74] width 46 height 8
drag, startPoint x: 234, startPoint y: 56, endPoint x: 234, endPoint y: 59, distance: 3.3
click at [234, 56] on input "text" at bounding box center [251, 58] width 48 height 6
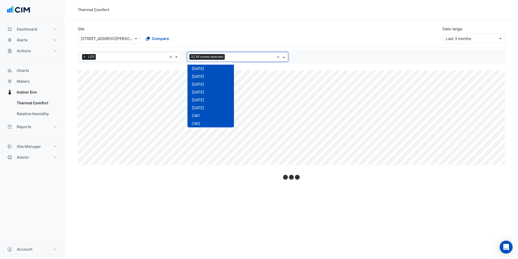
scroll to position [253, 0]
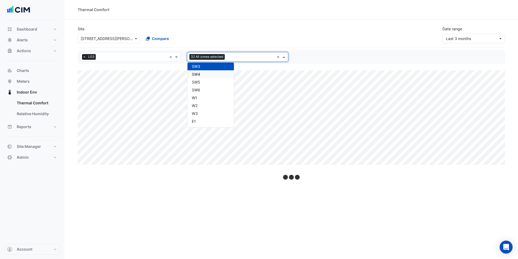
click at [218, 72] on div "SW4" at bounding box center [211, 74] width 46 height 8
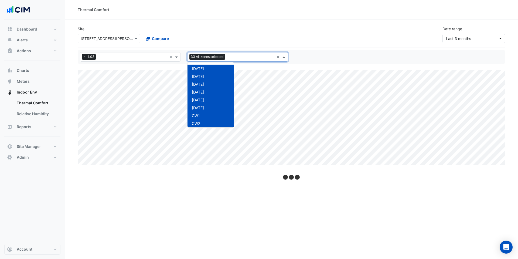
click at [232, 60] on div at bounding box center [251, 57] width 48 height 7
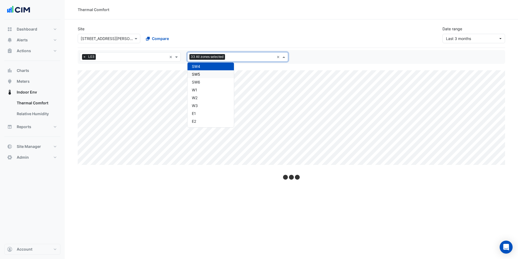
click at [220, 74] on div "SW5" at bounding box center [211, 74] width 46 height 8
click at [231, 58] on input "text" at bounding box center [250, 58] width 47 height 6
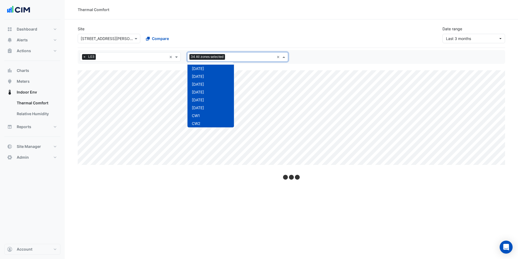
scroll to position [268, 0]
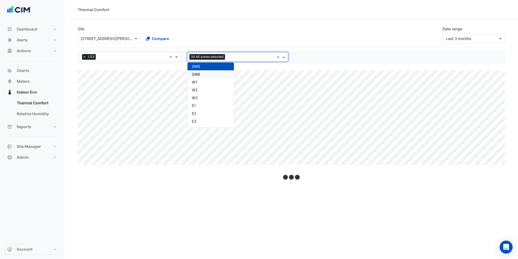
click at [219, 75] on div "SW6" at bounding box center [211, 74] width 46 height 8
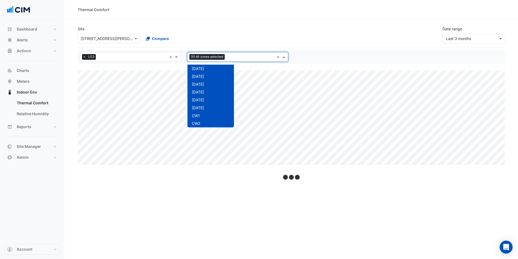
click at [231, 61] on div "All zones 35 All zones selected" at bounding box center [231, 57] width 87 height 8
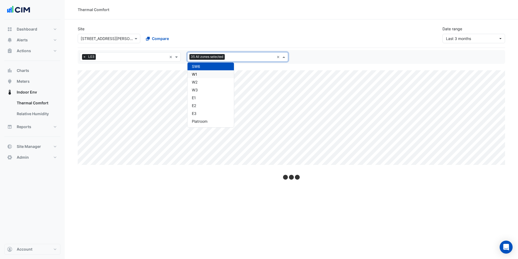
click at [219, 75] on div "W1" at bounding box center [211, 74] width 46 height 8
click at [229, 59] on input "text" at bounding box center [250, 58] width 47 height 6
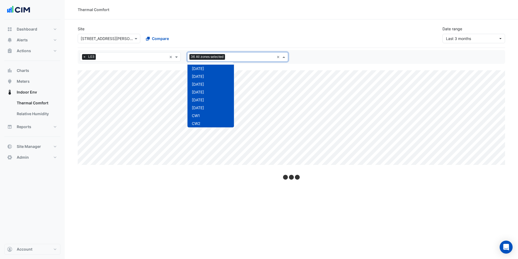
scroll to position [284, 0]
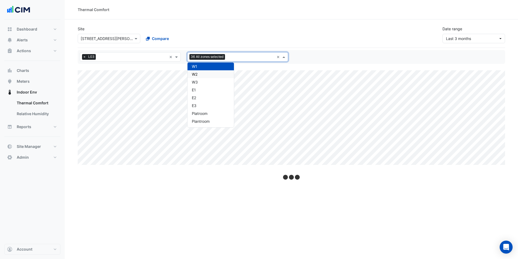
click at [220, 73] on div "W2" at bounding box center [211, 74] width 46 height 8
click at [232, 58] on input "text" at bounding box center [251, 58] width 48 height 6
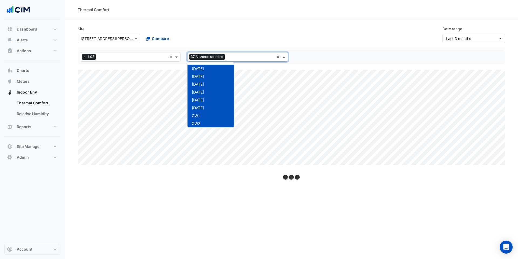
scroll to position [292, 0]
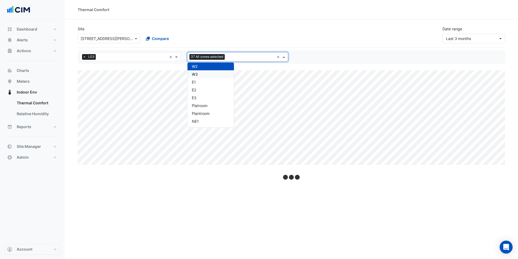
click at [221, 76] on div "W3" at bounding box center [211, 74] width 46 height 8
click at [234, 60] on div at bounding box center [251, 57] width 48 height 7
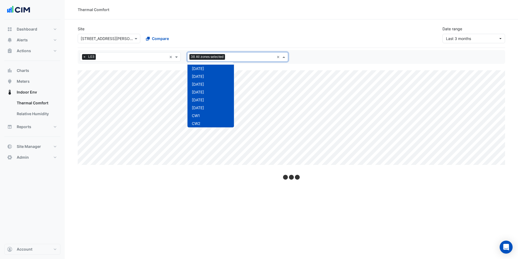
scroll to position [300, 0]
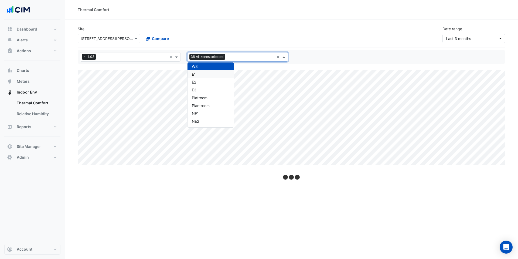
click at [224, 72] on div "E1" at bounding box center [211, 74] width 46 height 8
click at [235, 55] on input "text" at bounding box center [250, 58] width 47 height 6
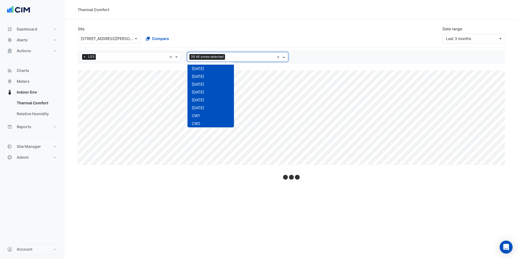
scroll to position [308, 0]
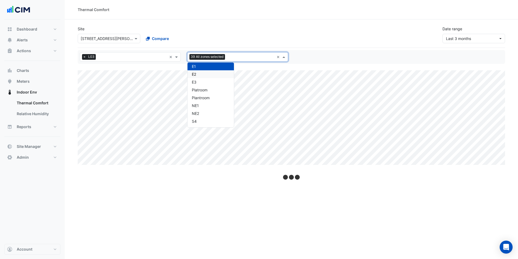
click at [225, 73] on div "E2" at bounding box center [211, 74] width 46 height 8
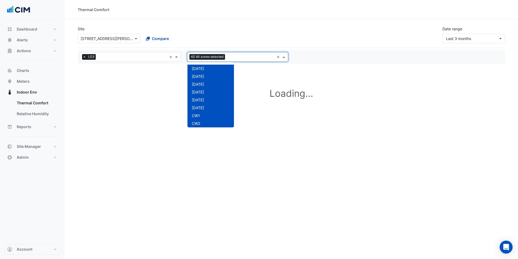
click at [234, 61] on div "All zones 40 All zones selected ×" at bounding box center [237, 56] width 101 height 9
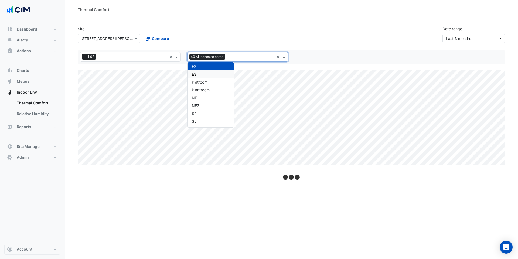
click at [225, 76] on div "E3" at bounding box center [211, 74] width 46 height 8
click at [235, 58] on input "text" at bounding box center [251, 58] width 48 height 6
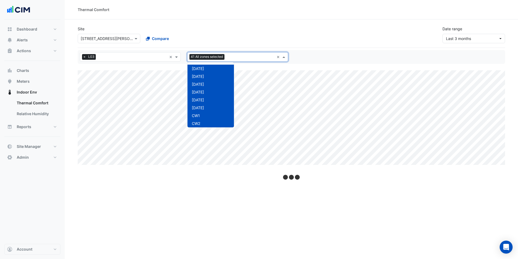
scroll to position [323, 0]
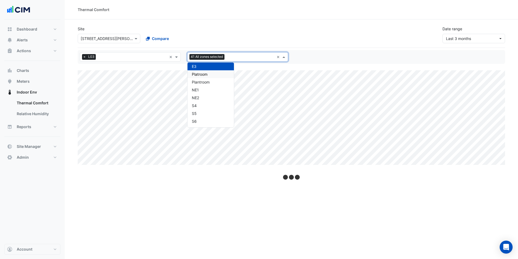
click at [223, 74] on div "Platroom" at bounding box center [211, 74] width 46 height 8
click at [233, 56] on input "text" at bounding box center [251, 58] width 48 height 6
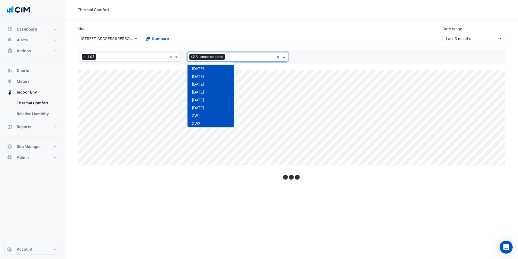
scroll to position [331, 0]
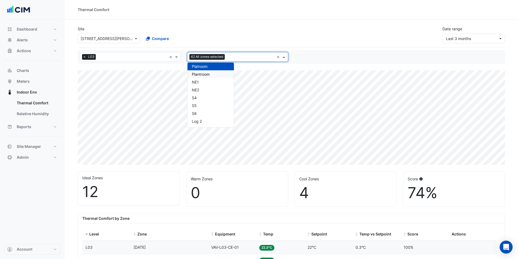
click at [223, 76] on div "Plantroom" at bounding box center [211, 74] width 46 height 8
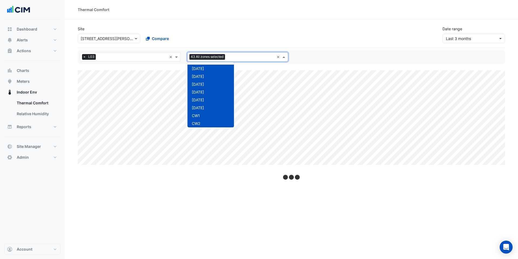
click at [229, 58] on input "text" at bounding box center [250, 58] width 47 height 6
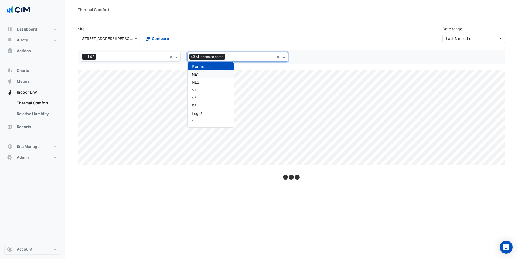
click at [224, 74] on div "NE1" at bounding box center [211, 74] width 46 height 8
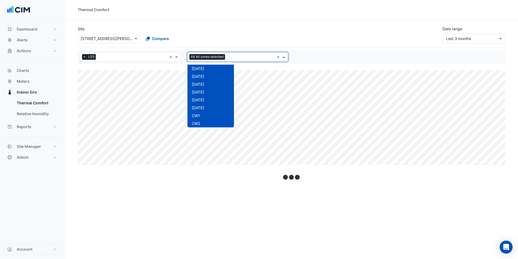
click at [233, 58] on input "text" at bounding box center [250, 58] width 47 height 6
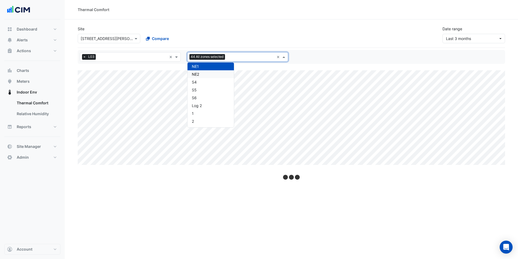
click at [225, 73] on div "NE2" at bounding box center [211, 74] width 46 height 8
click at [233, 58] on input "text" at bounding box center [251, 58] width 48 height 6
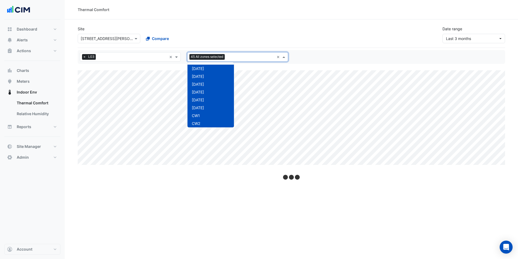
scroll to position [355, 0]
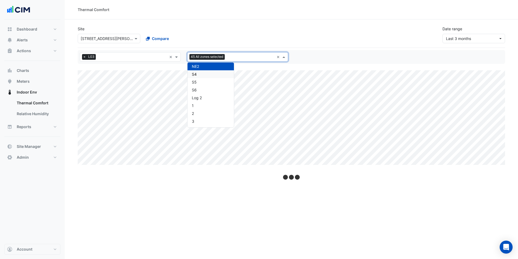
click at [224, 75] on div "S4" at bounding box center [211, 74] width 46 height 8
click at [234, 60] on input "text" at bounding box center [250, 58] width 47 height 6
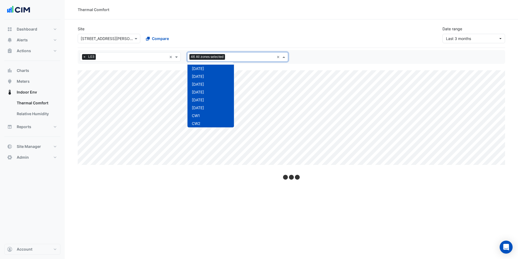
scroll to position [362, 0]
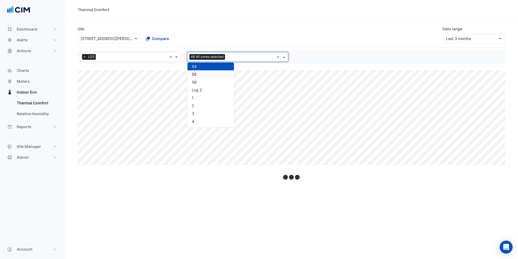
click at [224, 75] on div "S5" at bounding box center [211, 74] width 46 height 8
click at [233, 56] on input "text" at bounding box center [251, 58] width 48 height 6
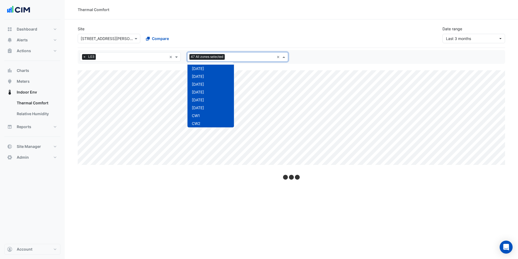
scroll to position [370, 0]
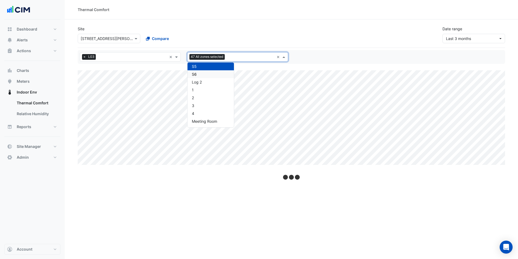
click at [221, 72] on div "S6" at bounding box center [211, 74] width 46 height 8
click at [234, 58] on input "text" at bounding box center [250, 58] width 47 height 6
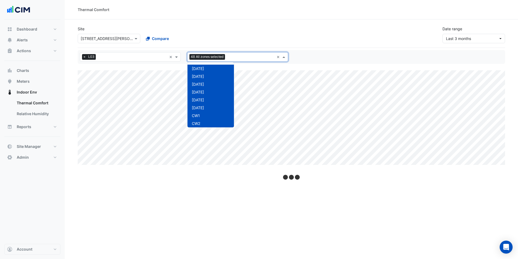
scroll to position [378, 0]
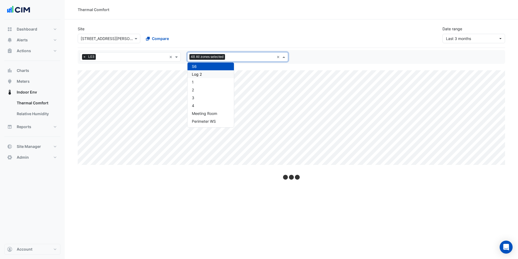
click at [222, 72] on div "Log 2" at bounding box center [211, 74] width 46 height 8
click at [230, 58] on input "text" at bounding box center [250, 58] width 47 height 6
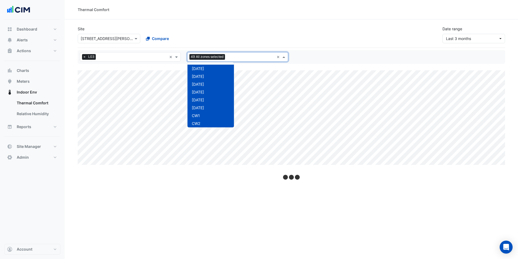
scroll to position [386, 0]
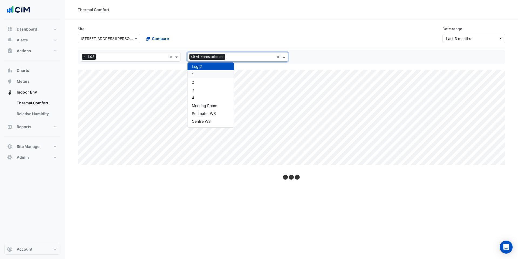
click at [217, 75] on div "1" at bounding box center [211, 74] width 46 height 8
click at [231, 57] on input "text" at bounding box center [251, 58] width 48 height 6
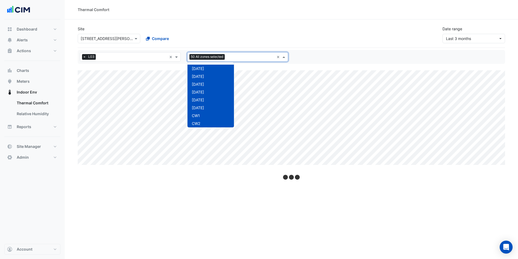
scroll to position [394, 0]
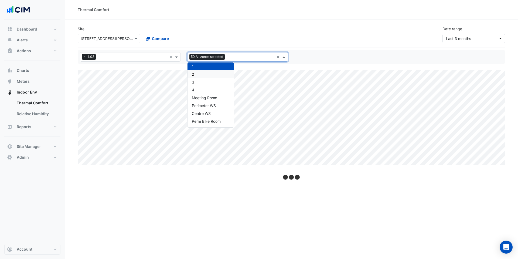
click at [219, 73] on div "2" at bounding box center [211, 74] width 46 height 8
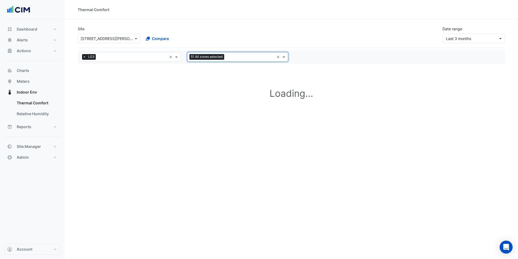
click at [231, 58] on input "text" at bounding box center [251, 58] width 48 height 6
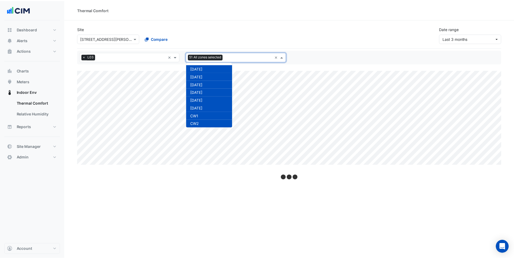
scroll to position [402, 0]
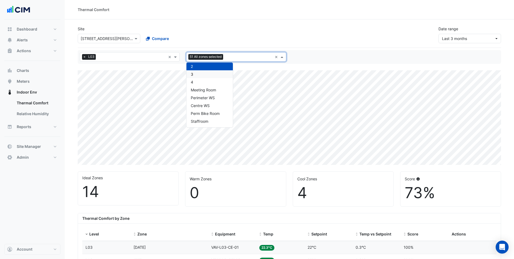
click at [223, 74] on div "3" at bounding box center [210, 74] width 46 height 8
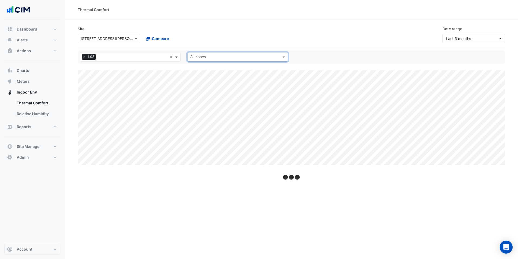
click at [86, 57] on span "×" at bounding box center [84, 56] width 5 height 5
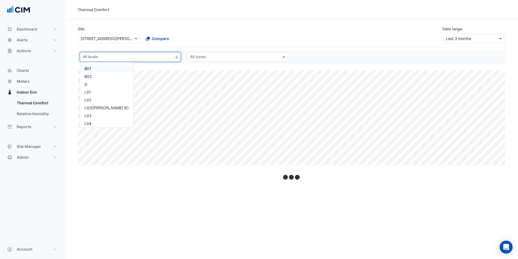
click at [142, 60] on div at bounding box center [127, 57] width 90 height 7
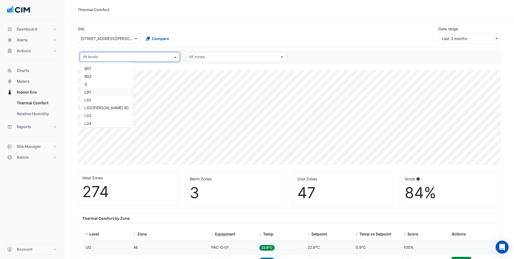
click at [104, 94] on div "L01" at bounding box center [107, 92] width 45 height 6
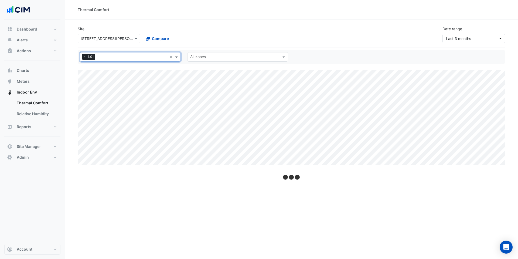
click at [106, 58] on input "text" at bounding box center [132, 58] width 70 height 6
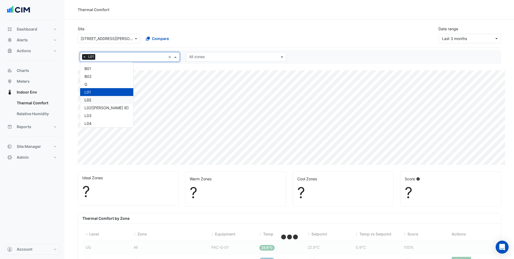
click at [96, 99] on div "L02" at bounding box center [107, 100] width 45 height 6
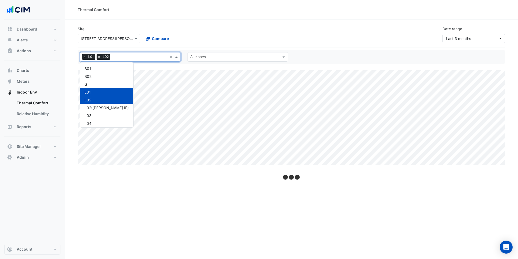
click at [117, 58] on input "text" at bounding box center [139, 58] width 55 height 6
click at [101, 107] on div "L02(NABERS IE)" at bounding box center [107, 108] width 45 height 6
click at [123, 58] on input "text" at bounding box center [142, 58] width 50 height 6
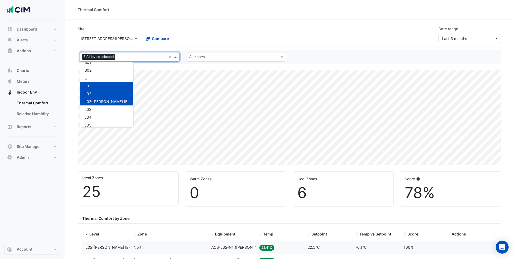
scroll to position [24, 0]
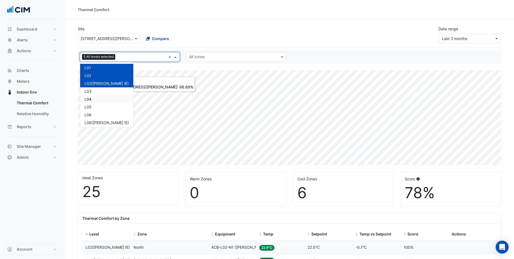
click at [97, 99] on div "L04" at bounding box center [107, 99] width 45 height 6
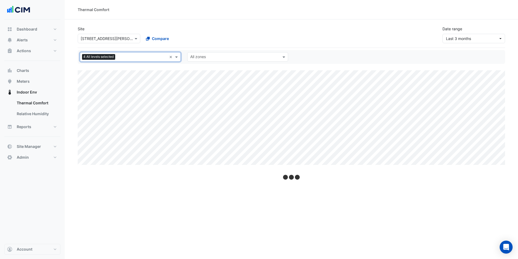
click at [124, 52] on div "All levels 4 All levels selected × All zones" at bounding box center [292, 57] width 428 height 14
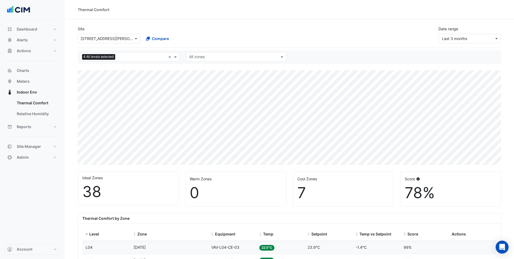
click at [121, 58] on input "text" at bounding box center [141, 58] width 49 height 6
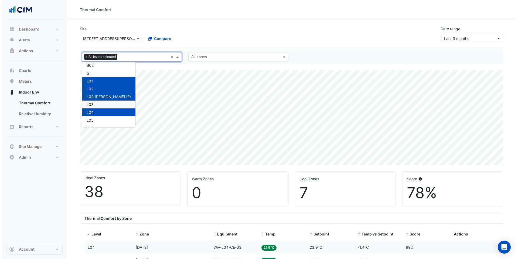
scroll to position [18, 0]
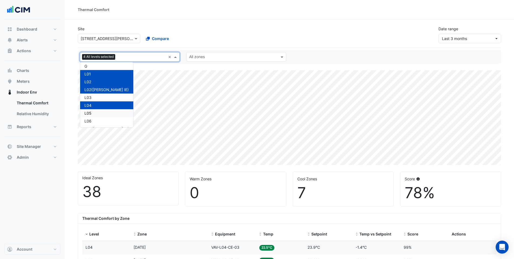
click at [96, 113] on div "L05" at bounding box center [107, 113] width 45 height 6
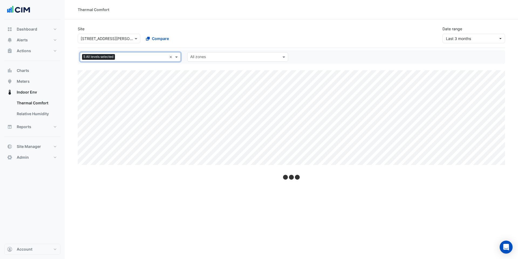
click at [120, 57] on input "text" at bounding box center [142, 58] width 50 height 6
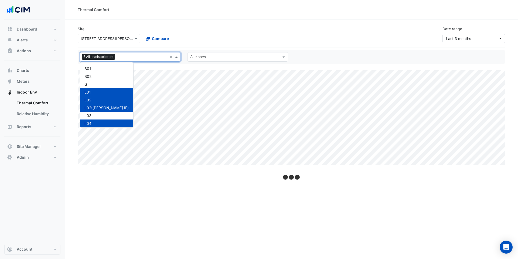
scroll to position [65, 0]
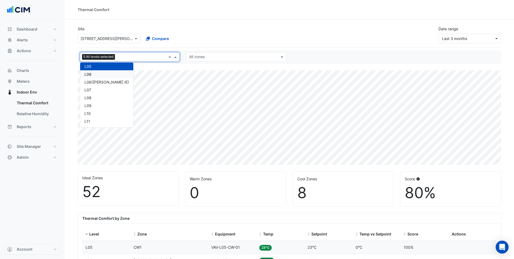
click at [90, 74] on div "L06" at bounding box center [107, 74] width 45 height 6
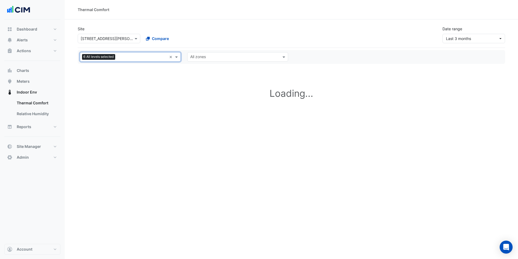
click at [120, 60] on div at bounding box center [142, 57] width 50 height 7
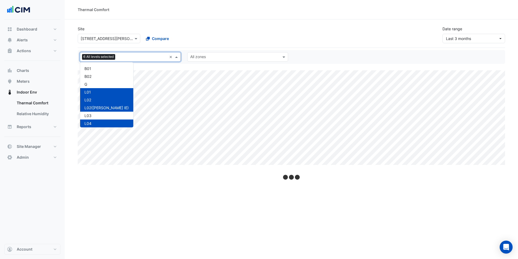
scroll to position [73, 0]
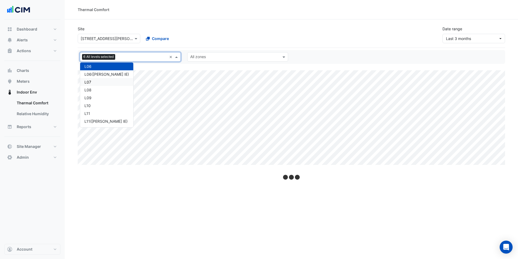
click at [96, 75] on div "L06(NABERS IE)" at bounding box center [107, 74] width 45 height 6
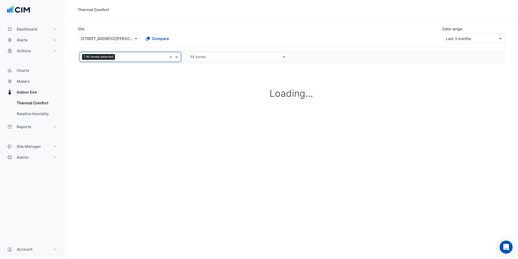
click at [132, 58] on input "text" at bounding box center [142, 58] width 50 height 6
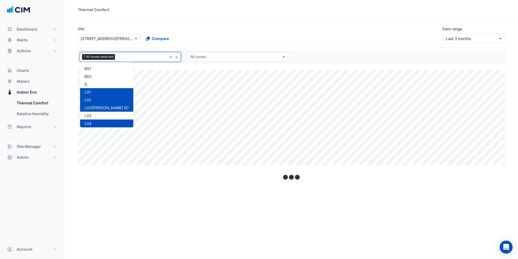
scroll to position [80, 0]
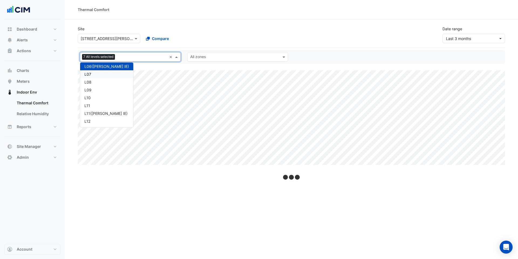
click at [95, 74] on div "L07" at bounding box center [107, 74] width 45 height 6
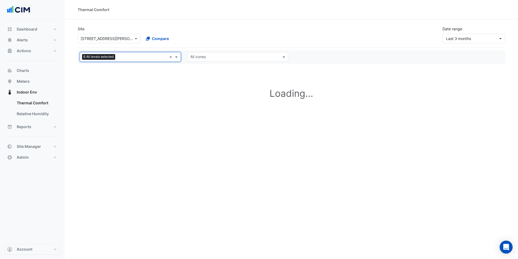
click at [123, 59] on input "text" at bounding box center [142, 58] width 50 height 6
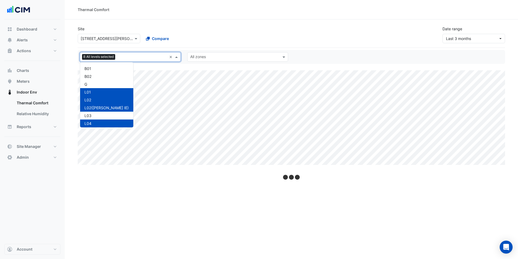
scroll to position [88, 0]
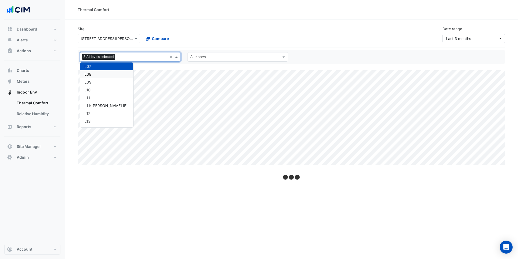
click at [104, 77] on div "L08" at bounding box center [107, 74] width 45 height 6
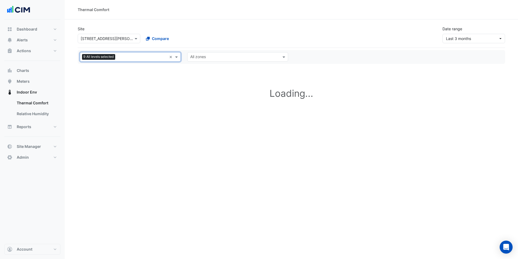
click at [124, 55] on input "text" at bounding box center [142, 58] width 50 height 6
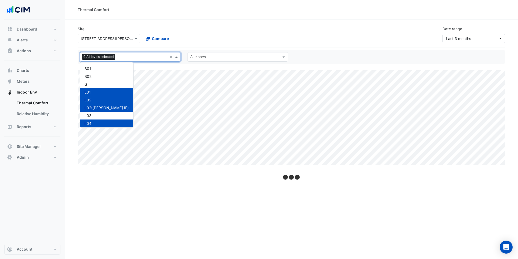
scroll to position [96, 0]
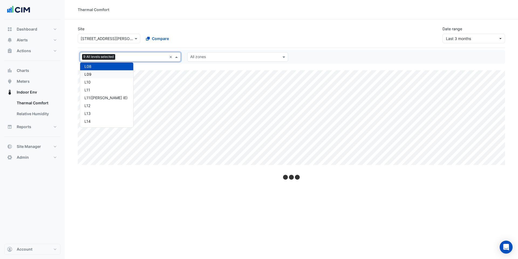
click at [103, 77] on div "L09" at bounding box center [106, 74] width 53 height 8
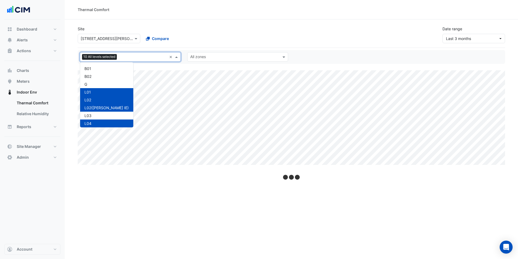
click at [123, 59] on input "text" at bounding box center [143, 58] width 48 height 6
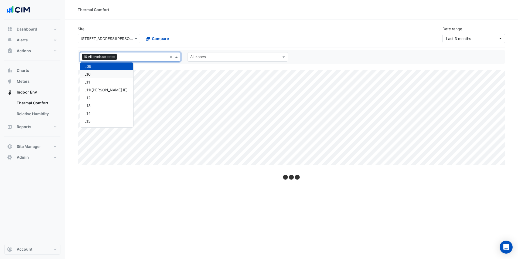
click at [106, 77] on div "L10" at bounding box center [107, 74] width 45 height 6
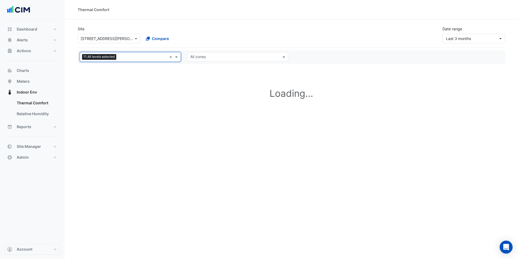
click at [125, 59] on input "text" at bounding box center [143, 58] width 49 height 6
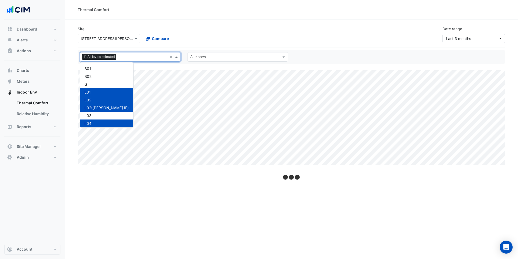
scroll to position [112, 0]
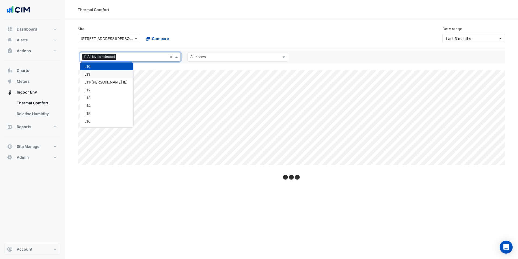
click at [107, 77] on div "L11" at bounding box center [107, 74] width 45 height 6
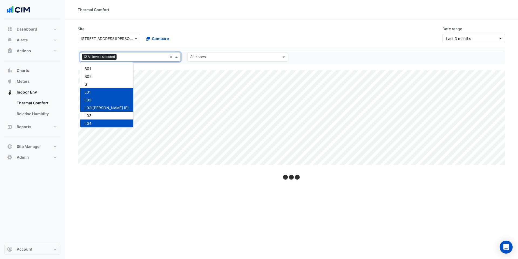
click at [128, 59] on input "text" at bounding box center [143, 58] width 48 height 6
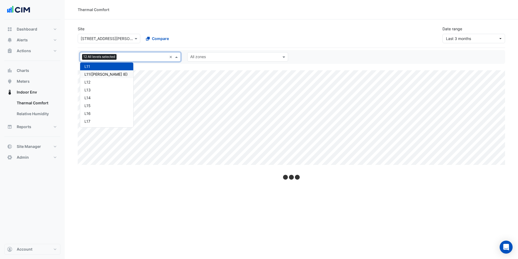
click at [111, 76] on div "L11(NABERS IE)" at bounding box center [107, 74] width 45 height 6
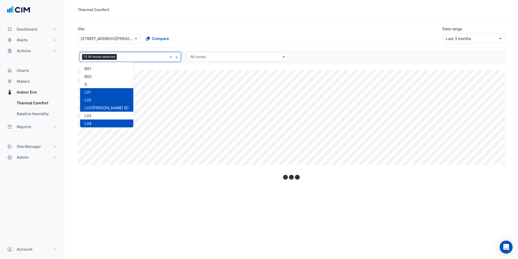
click at [128, 55] on input "text" at bounding box center [143, 58] width 48 height 6
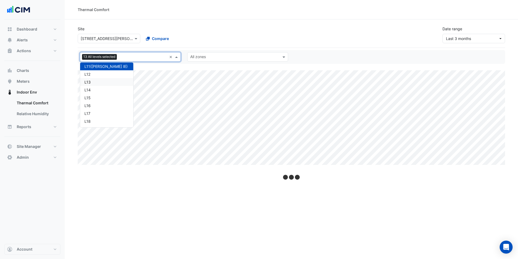
click at [99, 75] on div "L12" at bounding box center [107, 74] width 45 height 6
click at [134, 57] on input "text" at bounding box center [143, 58] width 48 height 6
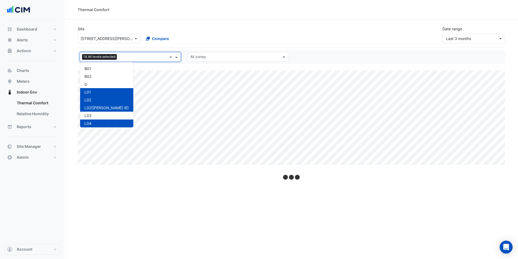
scroll to position [135, 0]
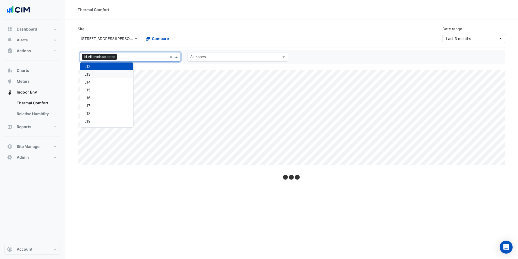
click at [111, 75] on div "L13" at bounding box center [107, 74] width 45 height 6
click at [127, 59] on input "text" at bounding box center [143, 58] width 48 height 6
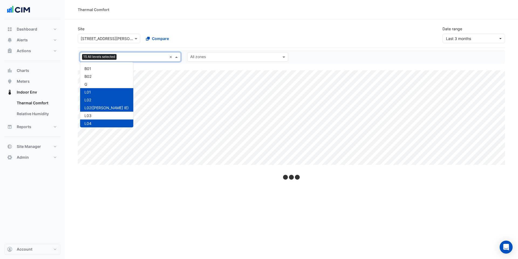
scroll to position [143, 0]
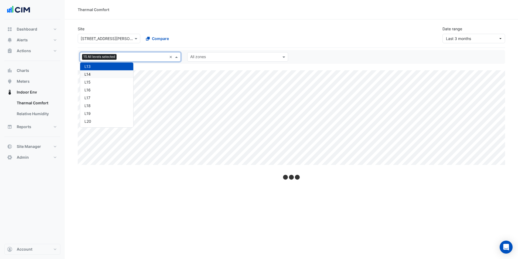
click at [111, 72] on div "L14" at bounding box center [107, 74] width 45 height 6
click at [126, 55] on input "text" at bounding box center [143, 58] width 48 height 6
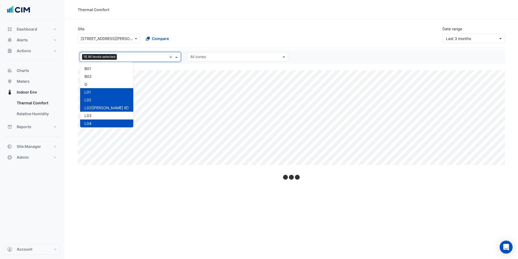
scroll to position [151, 0]
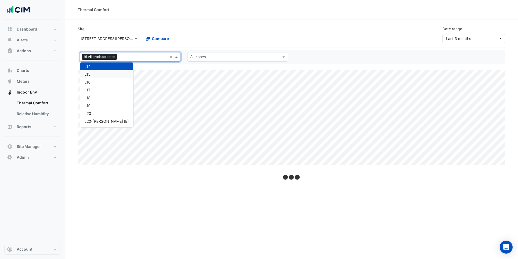
click at [110, 76] on div "L15" at bounding box center [107, 74] width 45 height 6
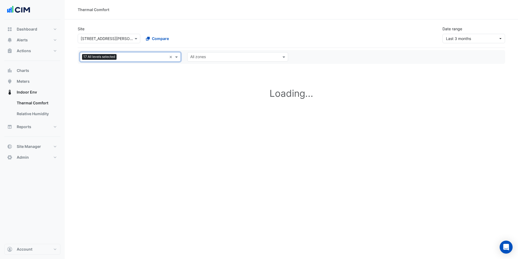
click at [128, 60] on div at bounding box center [142, 57] width 49 height 7
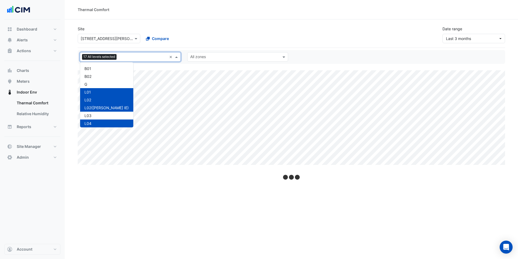
scroll to position [159, 0]
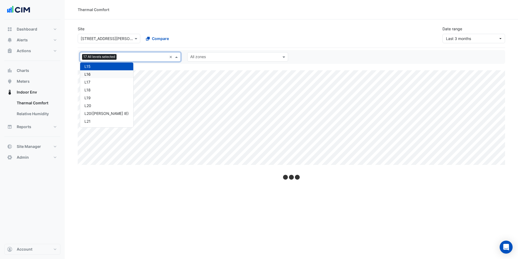
click at [108, 77] on div "L16" at bounding box center [107, 74] width 45 height 6
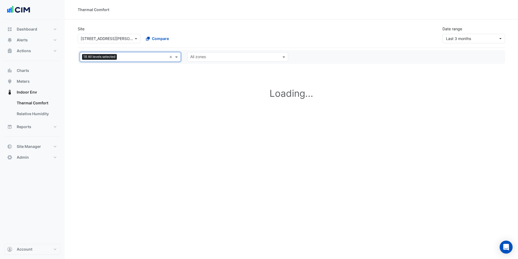
click at [128, 59] on input "text" at bounding box center [143, 58] width 48 height 6
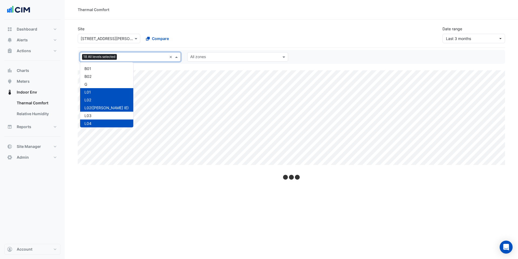
scroll to position [167, 0]
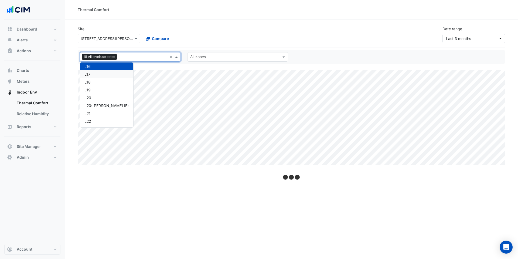
click at [114, 73] on div "L17" at bounding box center [106, 74] width 53 height 8
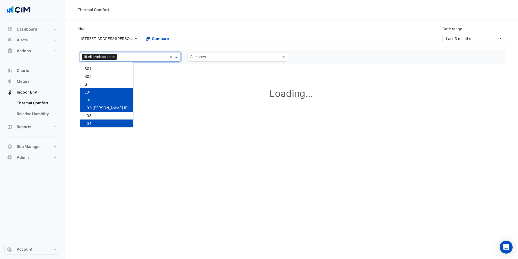
click at [127, 57] on input "text" at bounding box center [143, 58] width 48 height 6
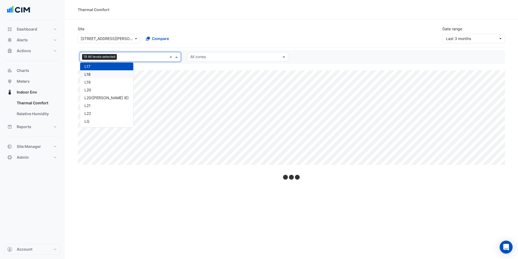
click at [111, 74] on div "L18" at bounding box center [107, 74] width 45 height 6
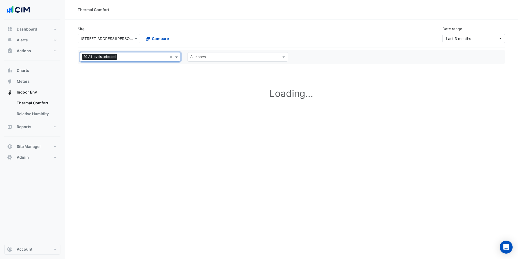
click at [128, 60] on input "text" at bounding box center [143, 58] width 48 height 6
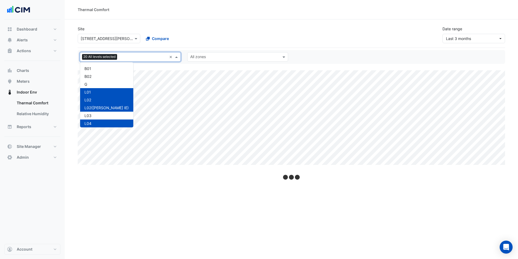
scroll to position [182, 0]
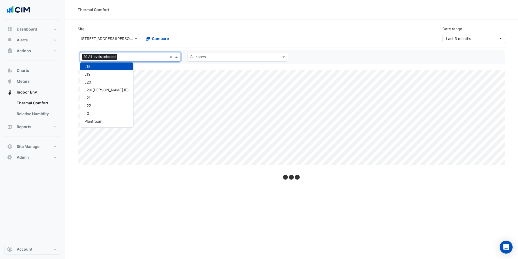
click at [109, 74] on div "L19" at bounding box center [107, 74] width 45 height 6
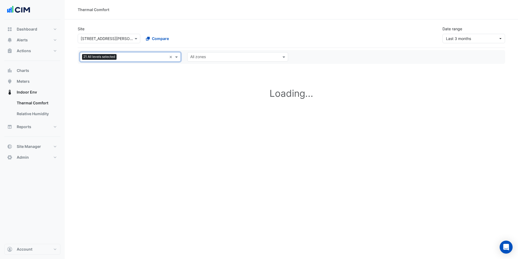
click at [124, 58] on input "text" at bounding box center [143, 58] width 48 height 6
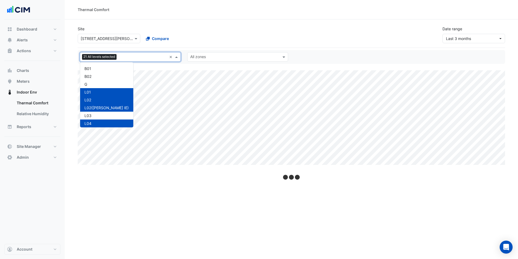
scroll to position [190, 0]
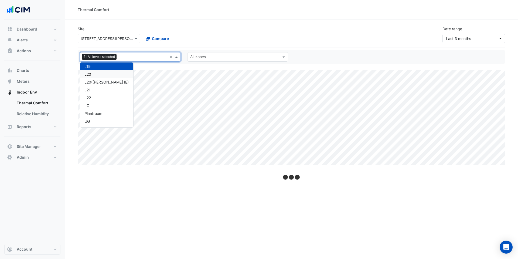
click at [106, 74] on div "L20" at bounding box center [107, 74] width 45 height 6
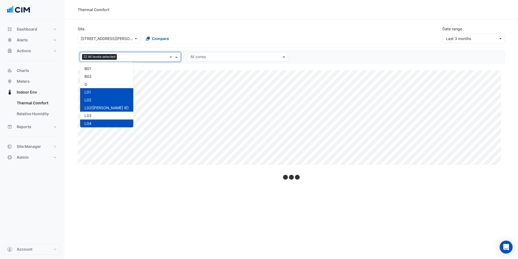
click at [128, 58] on input "text" at bounding box center [143, 58] width 48 height 6
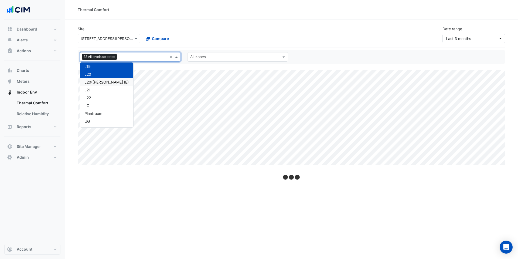
click at [104, 78] on div "L20(NABERS IE)" at bounding box center [106, 82] width 53 height 8
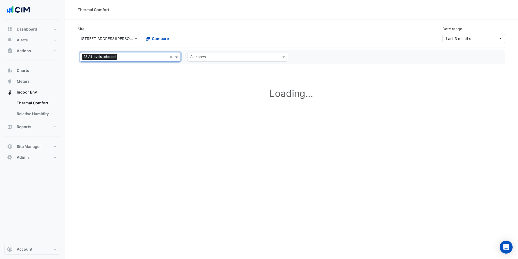
click at [126, 58] on input "text" at bounding box center [143, 58] width 48 height 6
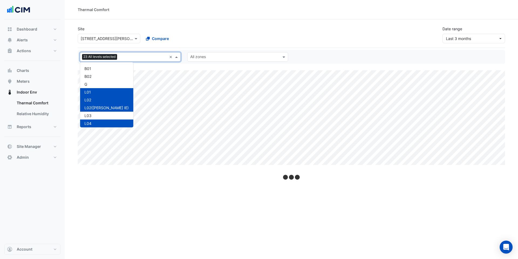
scroll to position [190, 0]
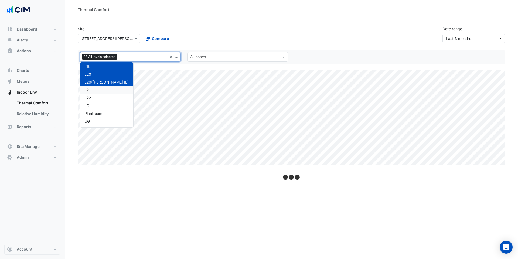
click at [93, 86] on div "L21" at bounding box center [106, 90] width 53 height 8
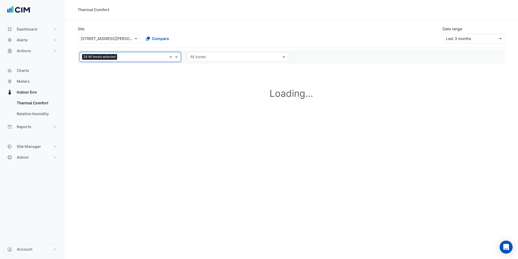
click at [125, 59] on input "text" at bounding box center [143, 58] width 48 height 6
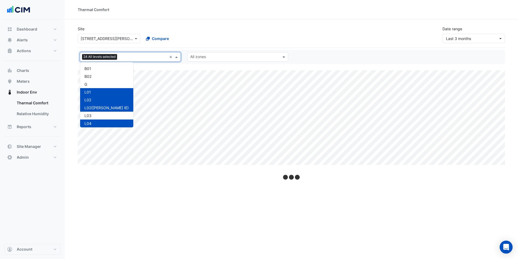
scroll to position [190, 0]
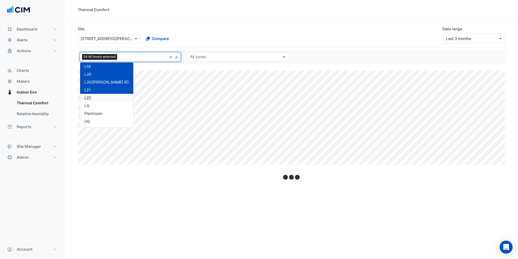
click at [90, 97] on div "L22" at bounding box center [107, 98] width 45 height 6
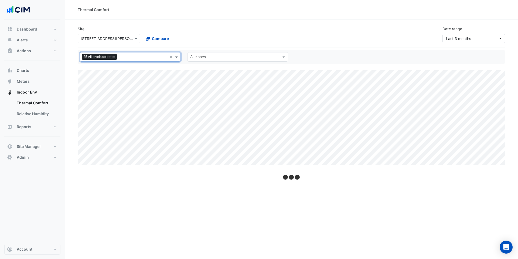
click at [121, 57] on input "text" at bounding box center [143, 58] width 48 height 6
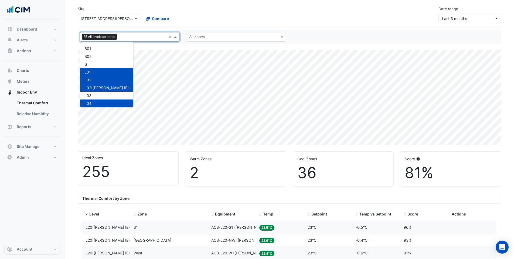
drag, startPoint x: 55, startPoint y: 185, endPoint x: 78, endPoint y: 177, distance: 24.1
click at [55, 185] on div "Dashboard Portfolio Ratings Performance Alerts Site Rules Templates Actions Sit…" at bounding box center [32, 131] width 56 height 224
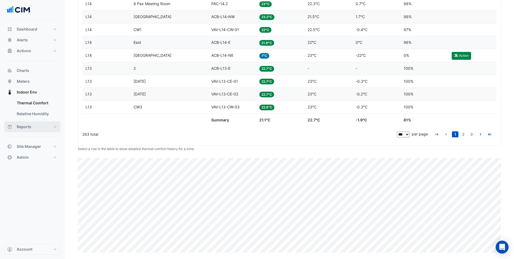
scroll to position [1415, 0]
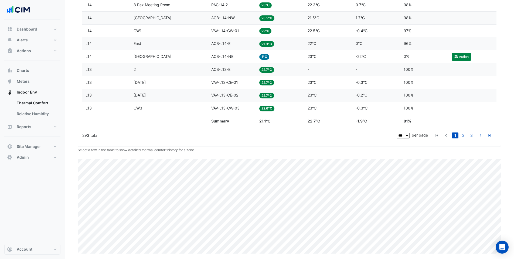
click at [143, 58] on span "North East" at bounding box center [153, 56] width 38 height 5
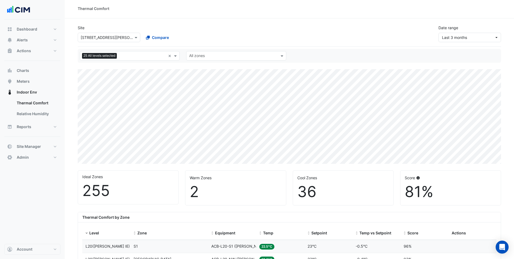
scroll to position [0, 0]
